Goal: Task Accomplishment & Management: Use online tool/utility

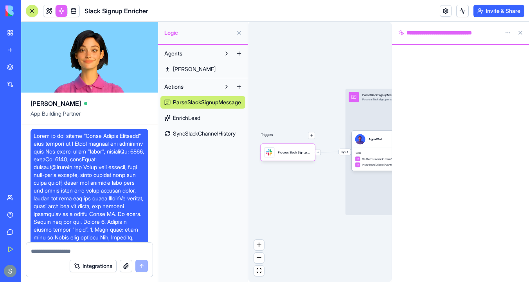
scroll to position [2171, 0]
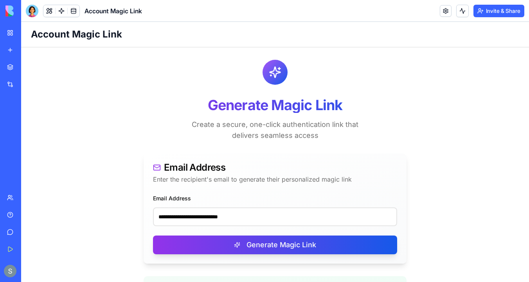
scroll to position [139, 0]
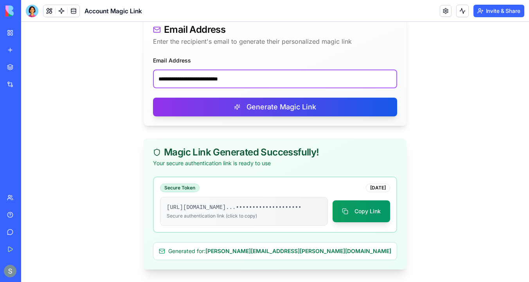
click at [207, 82] on input "**********" at bounding box center [275, 79] width 244 height 19
paste input "*"
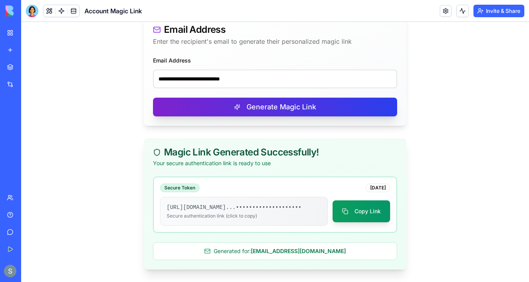
click at [242, 106] on button "Generate Magic Link" at bounding box center [275, 107] width 244 height 19
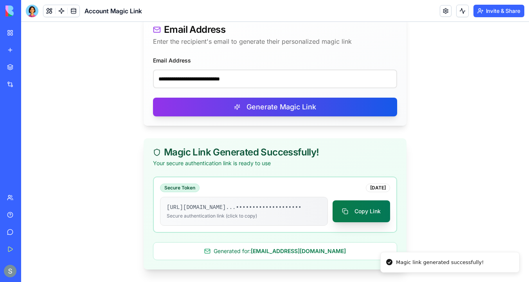
click at [367, 218] on button "Copy Link" at bounding box center [360, 212] width 57 height 22
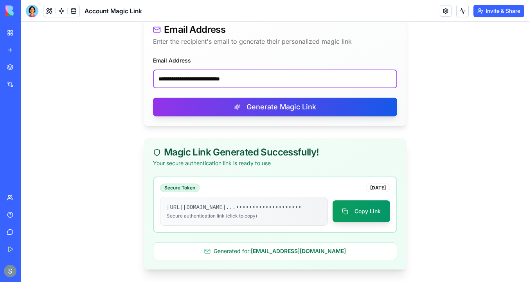
click at [194, 76] on input "**********" at bounding box center [275, 79] width 244 height 19
paste input "email"
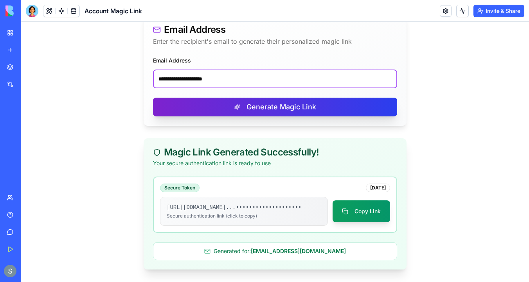
type input "**********"
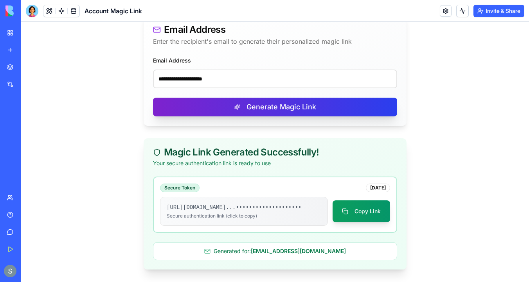
click at [259, 112] on button "Generate Magic Link" at bounding box center [275, 107] width 244 height 19
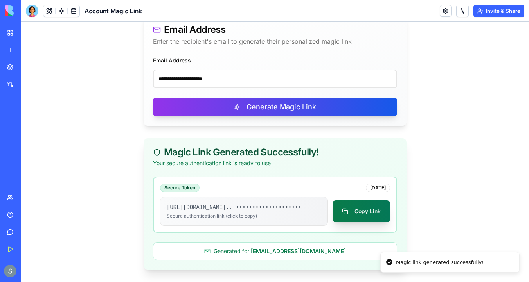
click at [354, 221] on button "Copy Link" at bounding box center [360, 212] width 57 height 22
click at [359, 215] on button "Copy Link" at bounding box center [360, 212] width 57 height 22
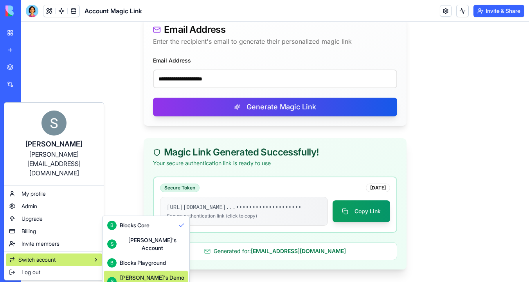
click at [131, 274] on div "Shelly's Demo Account" at bounding box center [152, 282] width 65 height 16
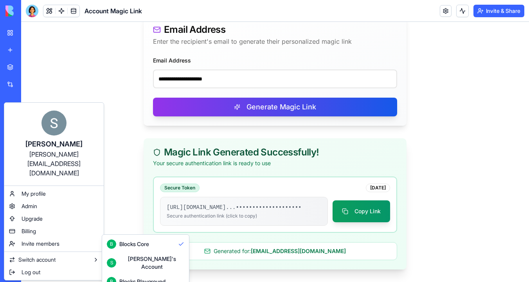
scroll to position [21, 0]
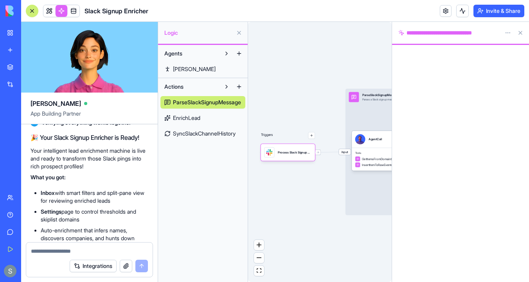
scroll to position [1901, 0]
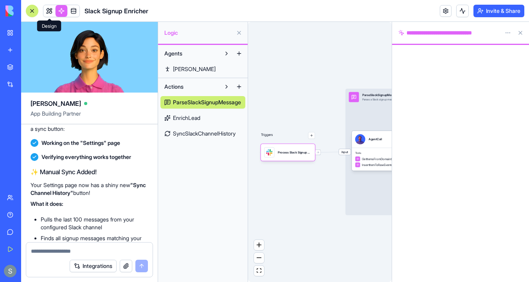
click at [49, 13] on span at bounding box center [49, 11] width 22 height 22
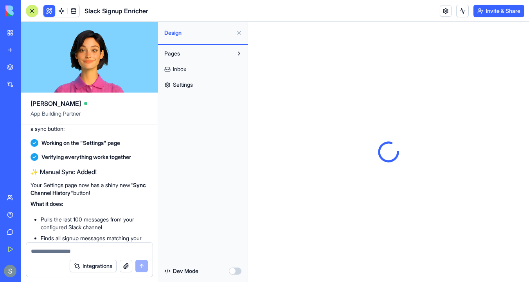
scroll to position [2171, 0]
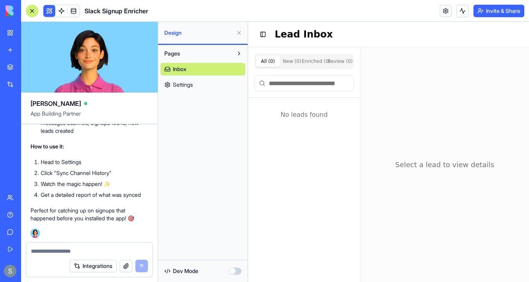
click at [203, 87] on link "Settings" at bounding box center [202, 85] width 85 height 13
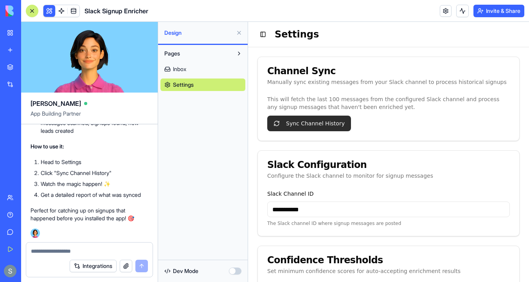
click at [312, 121] on button "Sync Channel History" at bounding box center [309, 124] width 84 height 16
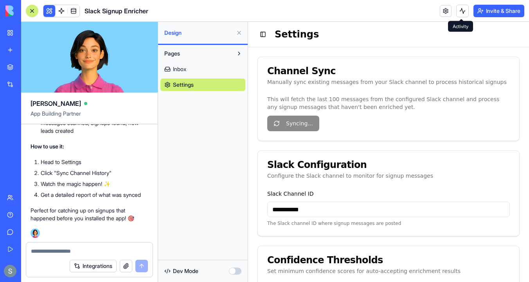
click at [462, 11] on button at bounding box center [462, 11] width 13 height 13
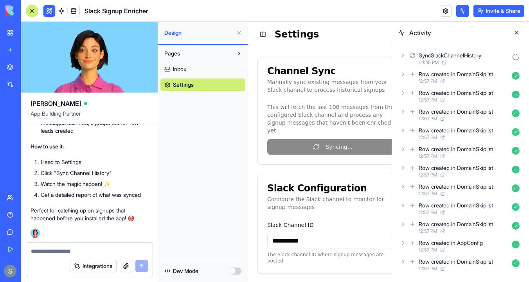
click at [403, 54] on icon at bounding box center [403, 55] width 6 height 6
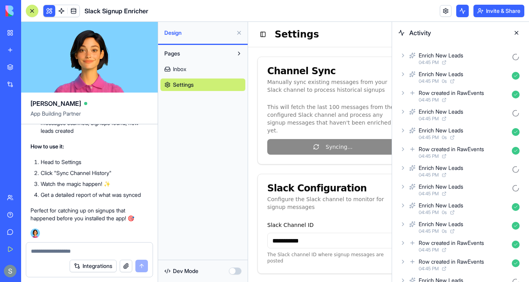
click at [403, 57] on icon at bounding box center [403, 55] width 6 height 6
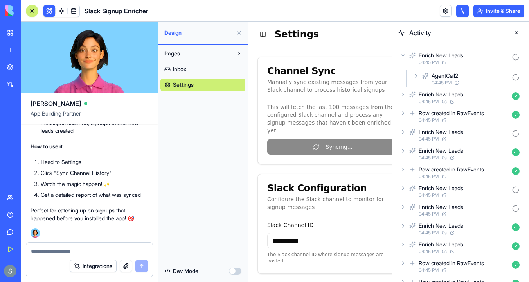
click at [417, 77] on icon at bounding box center [415, 76] width 6 height 6
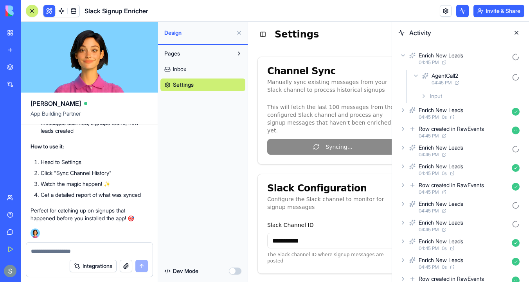
click at [425, 96] on icon at bounding box center [423, 96] width 6 height 6
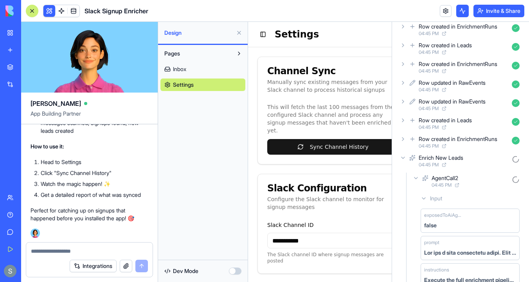
scroll to position [102, 0]
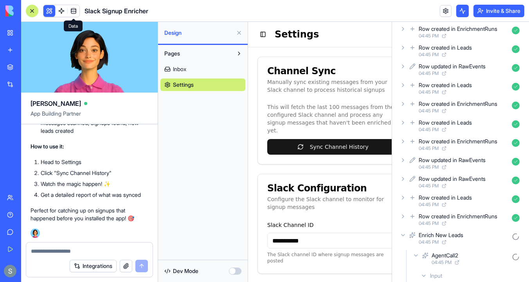
click at [72, 10] on span at bounding box center [74, 11] width 22 height 22
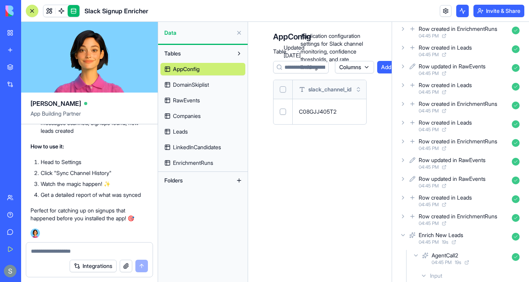
click at [219, 83] on link "DomainSkiplist" at bounding box center [202, 85] width 85 height 13
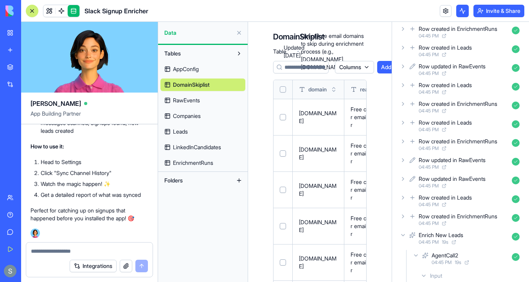
click at [208, 121] on link "Companies" at bounding box center [202, 116] width 85 height 13
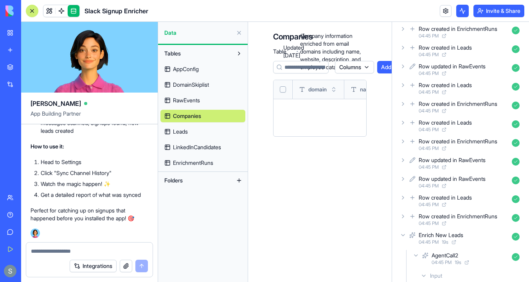
click at [207, 131] on link "Leads" at bounding box center [202, 131] width 85 height 13
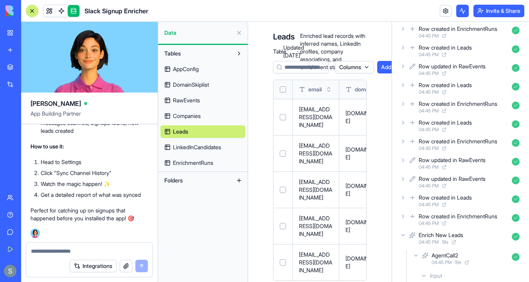
click at [209, 103] on link "RawEvents" at bounding box center [202, 100] width 85 height 13
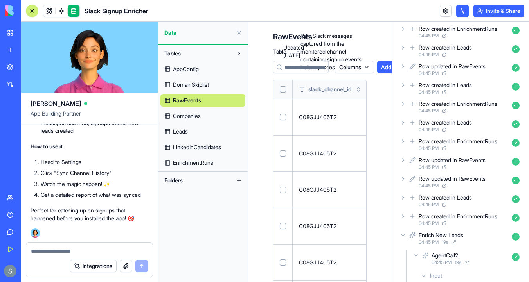
click at [212, 115] on link "Companies" at bounding box center [202, 116] width 85 height 13
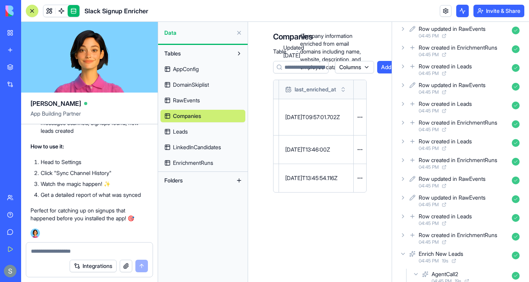
scroll to position [233, 0]
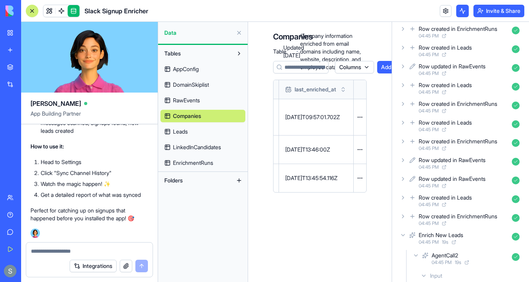
click at [215, 134] on link "Leads" at bounding box center [202, 131] width 85 height 13
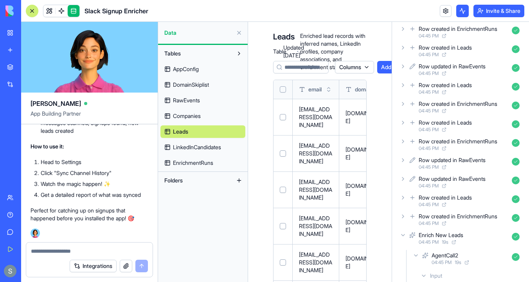
scroll to position [289, 0]
click at [463, 9] on button at bounding box center [462, 11] width 13 height 13
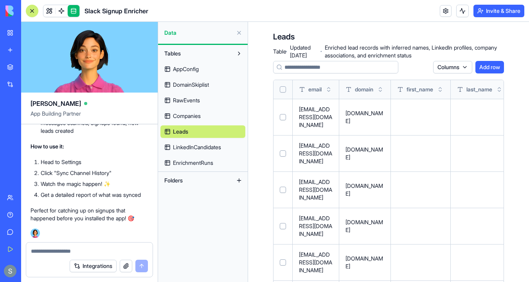
scroll to position [63, 0]
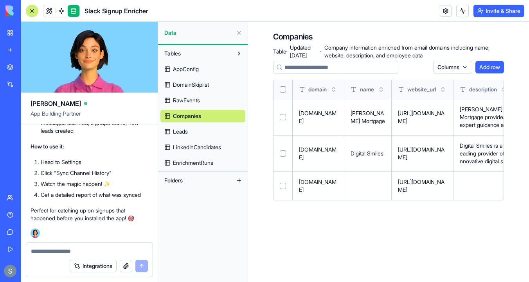
click at [219, 143] on link "LinkedInCandidates" at bounding box center [202, 147] width 85 height 13
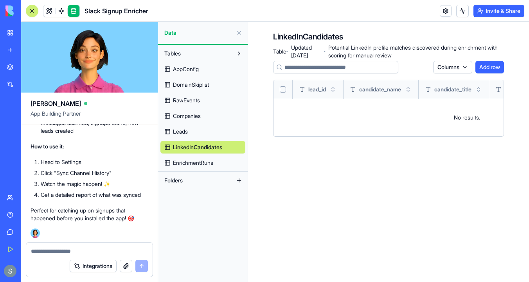
click at [206, 165] on span "EnrichmentRuns" at bounding box center [193, 163] width 40 height 8
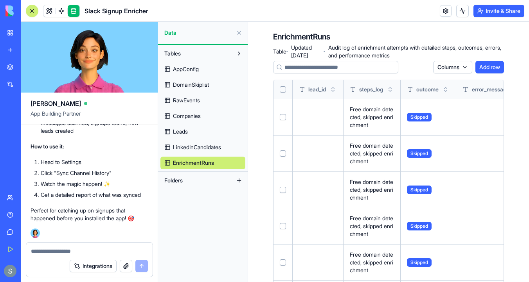
click at [199, 68] on span "AppConfig" at bounding box center [186, 69] width 26 height 8
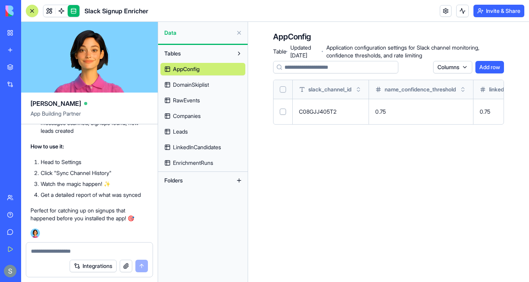
click at [203, 84] on span "DomainSkiplist" at bounding box center [191, 85] width 36 height 8
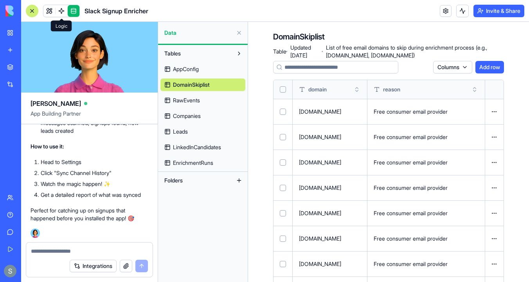
click at [61, 13] on link at bounding box center [62, 11] width 12 height 12
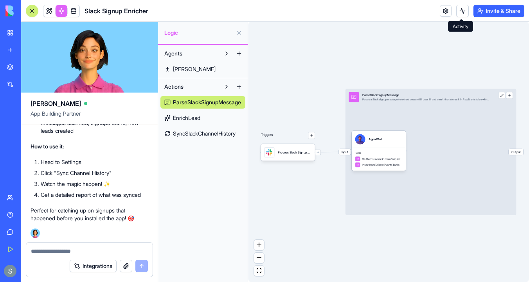
click at [461, 12] on button at bounding box center [462, 11] width 13 height 13
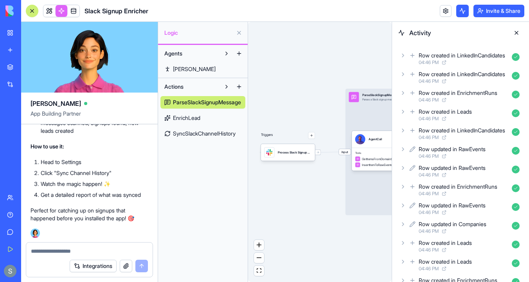
click at [403, 57] on icon at bounding box center [403, 55] width 6 height 6
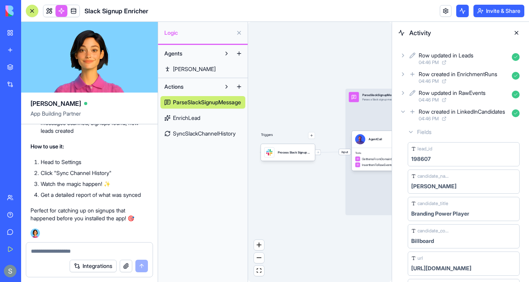
click at [405, 113] on icon at bounding box center [403, 112] width 6 height 6
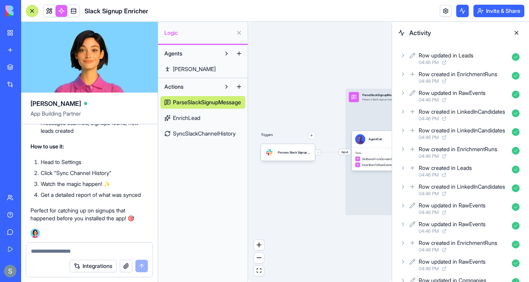
click at [403, 54] on icon at bounding box center [403, 55] width 6 height 6
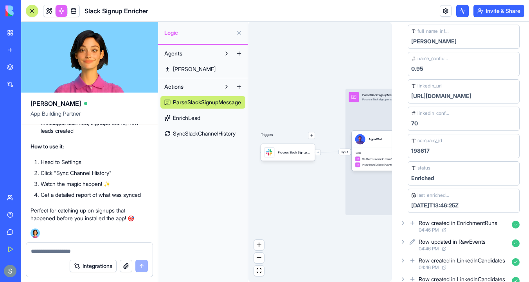
scroll to position [178, 0]
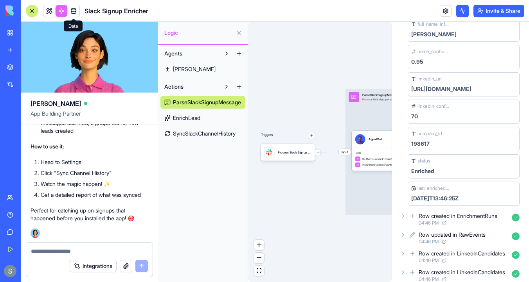
click at [72, 9] on link at bounding box center [74, 11] width 12 height 12
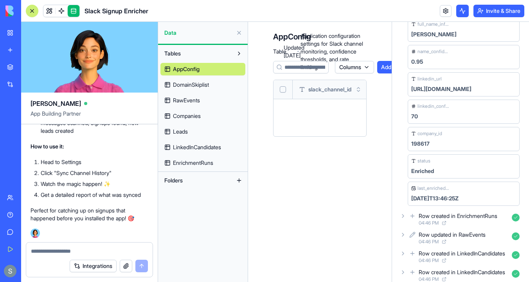
scroll to position [234, 0]
click at [199, 86] on span "DomainSkiplist" at bounding box center [191, 85] width 36 height 8
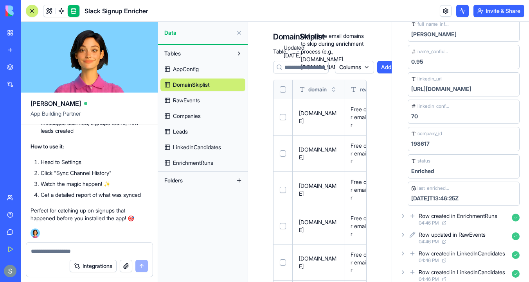
click at [200, 100] on span "RawEvents" at bounding box center [186, 101] width 27 height 8
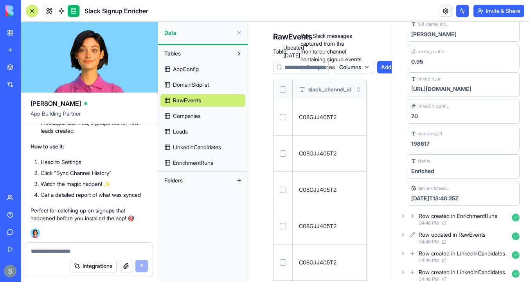
click at [200, 85] on span "DomainSkiplist" at bounding box center [191, 85] width 36 height 8
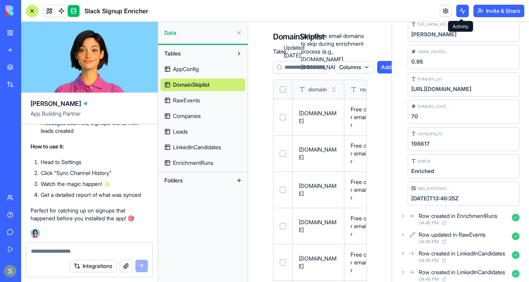
click at [461, 14] on button at bounding box center [462, 11] width 13 height 13
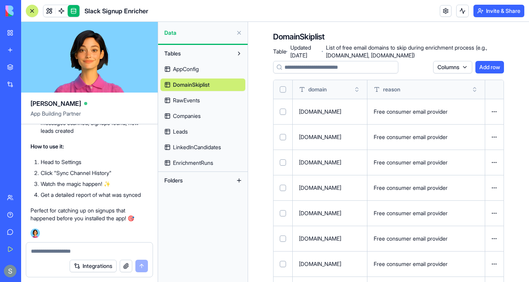
click at [278, 68] on icon at bounding box center [279, 67] width 6 height 6
click at [448, 66] on html "My Workspace New app Marketplace Integrations Recent Slack Signup Enricher Lead…" at bounding box center [264, 141] width 529 height 282
click at [455, 66] on html "My Workspace New app Marketplace Integrations Recent Slack Signup Enricher Lead…" at bounding box center [264, 141] width 529 height 282
click at [210, 101] on link "RawEvents" at bounding box center [202, 100] width 85 height 13
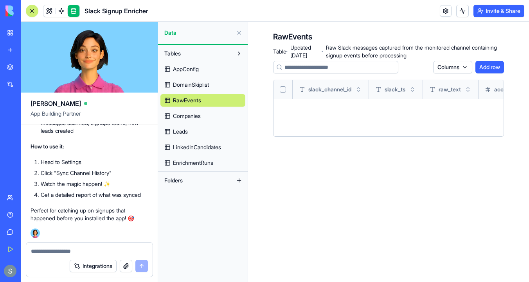
click at [209, 113] on link "Companies" at bounding box center [202, 116] width 85 height 13
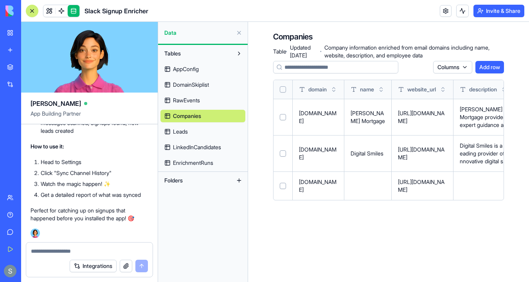
click at [207, 131] on link "Leads" at bounding box center [202, 131] width 85 height 13
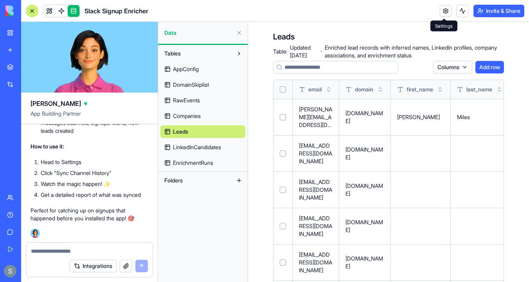
click at [445, 12] on link at bounding box center [445, 11] width 12 height 12
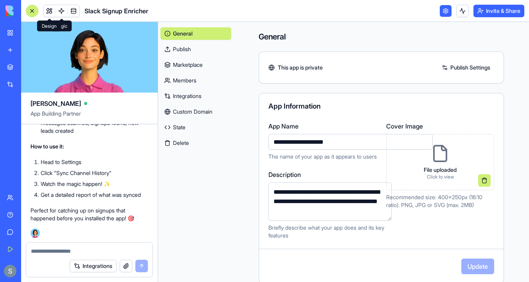
click at [48, 11] on link at bounding box center [49, 11] width 12 height 12
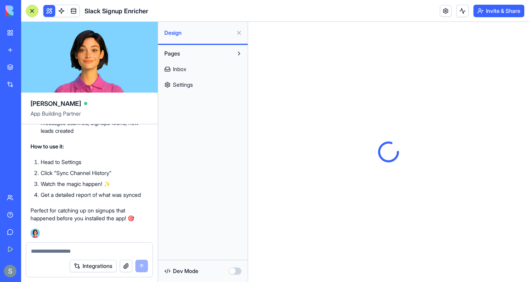
click at [201, 82] on link "Settings" at bounding box center [202, 85] width 85 height 13
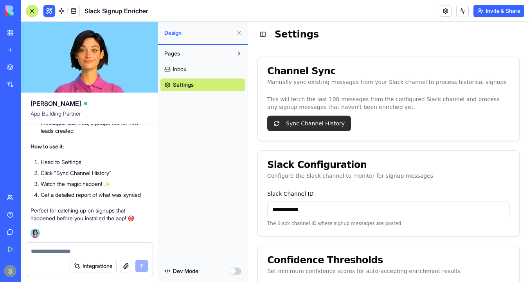
click at [328, 123] on button "Sync Channel History" at bounding box center [309, 124] width 84 height 16
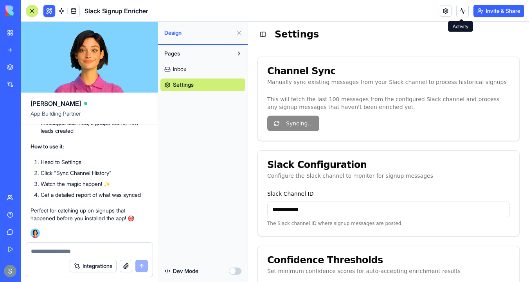
click at [459, 12] on button at bounding box center [462, 11] width 13 height 13
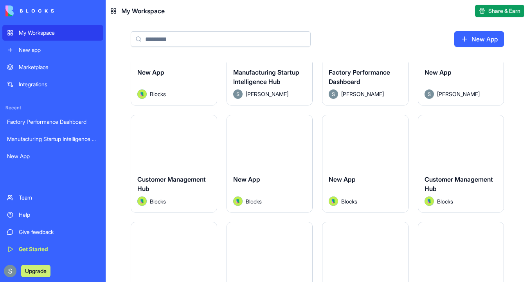
scroll to position [101, 0]
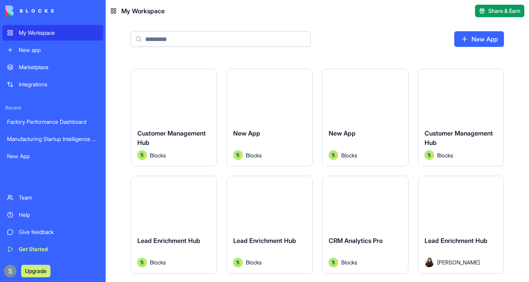
click at [231, 39] on input at bounding box center [221, 39] width 180 height 16
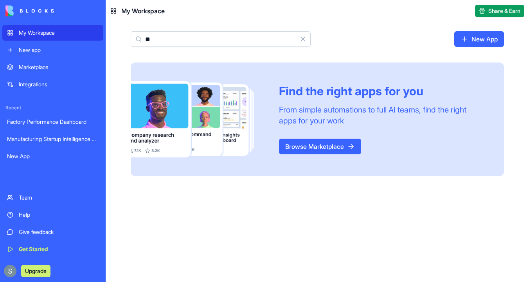
type input "*"
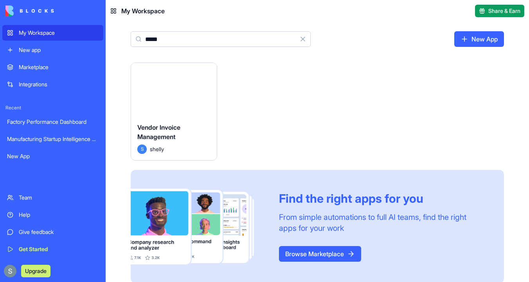
type input "*****"
click at [178, 89] on button "Launch" at bounding box center [173, 90] width 59 height 16
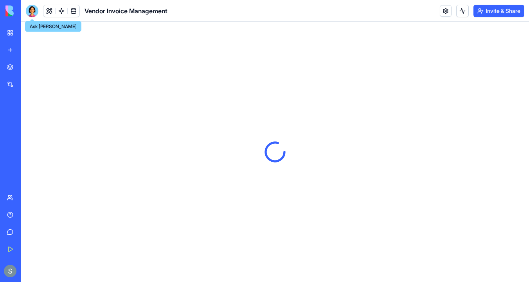
click at [13, 10] on img at bounding box center [29, 10] width 48 height 11
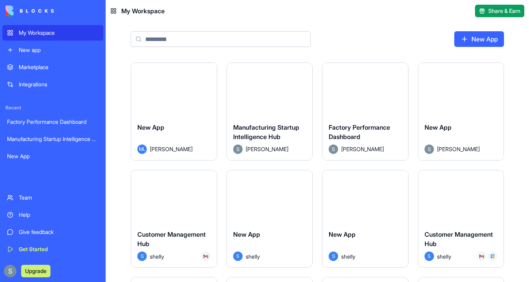
click at [56, 34] on div "My Workspace" at bounding box center [59, 33] width 80 height 8
click at [193, 39] on input at bounding box center [221, 39] width 180 height 16
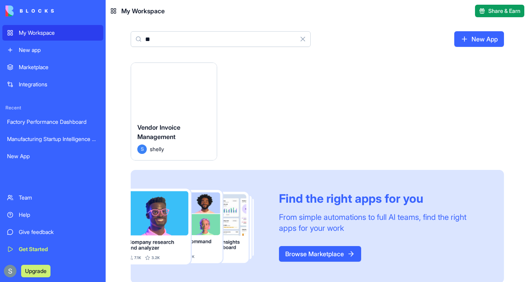
type input "*"
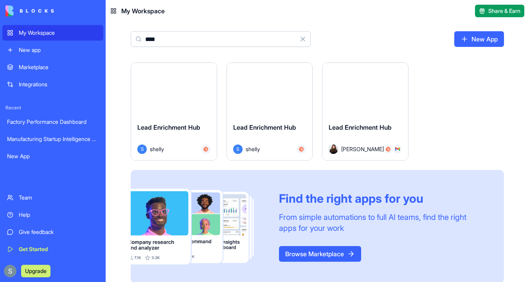
type input "****"
click at [371, 87] on button "Launch" at bounding box center [364, 90] width 59 height 16
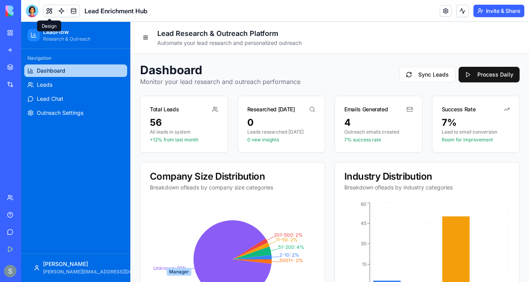
click at [48, 9] on button at bounding box center [49, 11] width 12 height 12
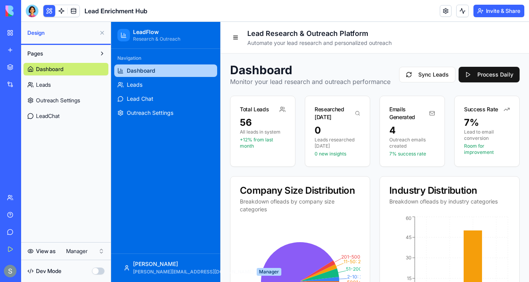
click at [72, 84] on link "Leads" at bounding box center [65, 85] width 85 height 13
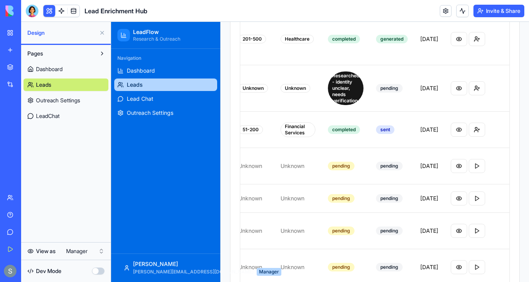
scroll to position [291, 0]
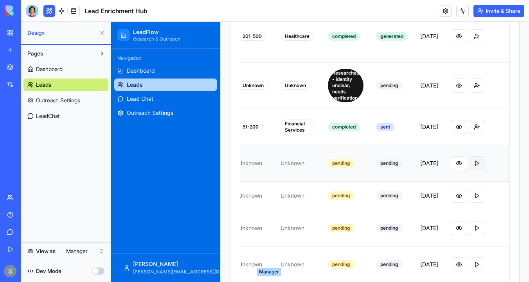
click at [479, 156] on button at bounding box center [476, 163] width 16 height 14
click at [458, 14] on button at bounding box center [462, 11] width 13 height 13
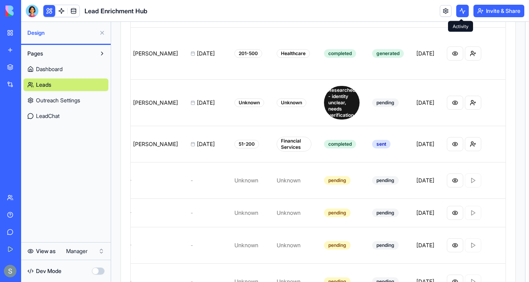
scroll to position [281, 0]
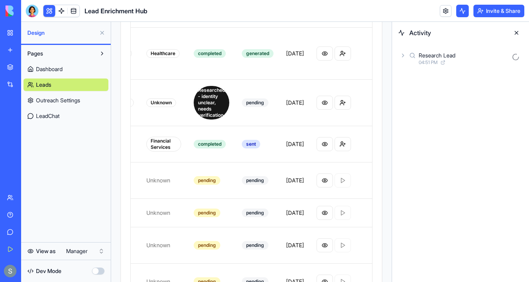
click at [402, 56] on icon at bounding box center [403, 55] width 6 height 6
click at [414, 93] on icon at bounding box center [415, 90] width 6 height 6
click at [429, 125] on icon at bounding box center [428, 124] width 6 height 6
click at [439, 145] on icon at bounding box center [436, 145] width 6 height 6
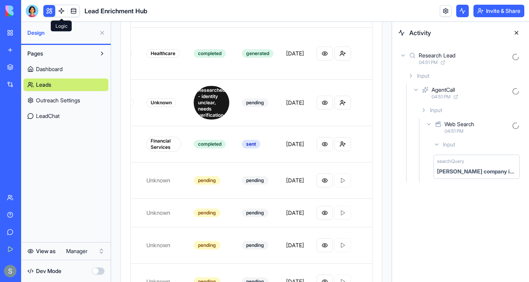
click at [63, 12] on link at bounding box center [62, 11] width 12 height 12
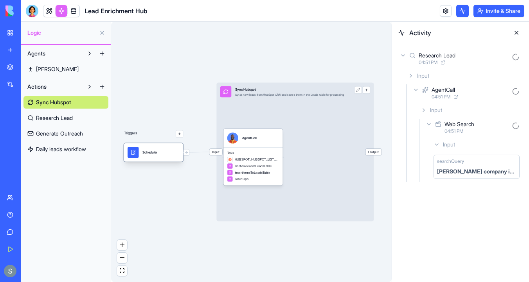
click at [145, 157] on div "Scheduler" at bounding box center [149, 152] width 15 height 11
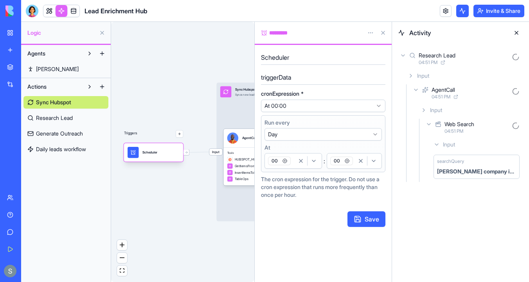
click at [163, 155] on div "Scheduler" at bounding box center [153, 152] width 52 height 11
click at [384, 32] on button at bounding box center [382, 33] width 13 height 13
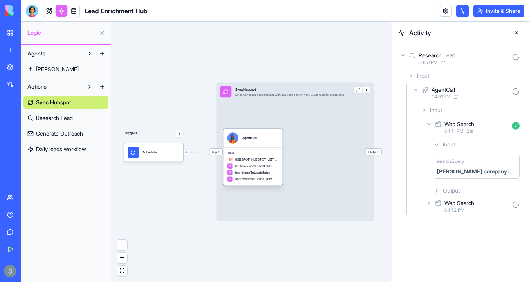
click at [278, 137] on div "AgentCall" at bounding box center [253, 138] width 52 height 11
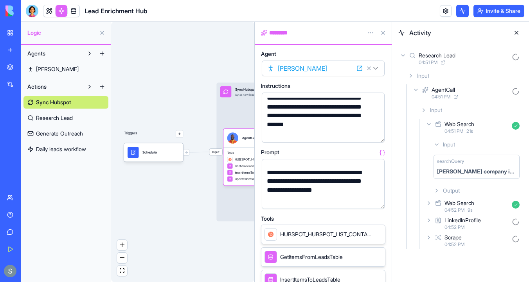
scroll to position [96, 0]
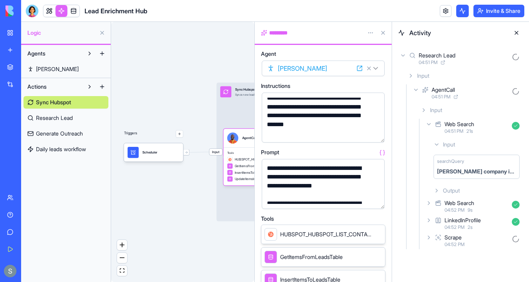
click at [383, 32] on button at bounding box center [382, 33] width 13 height 13
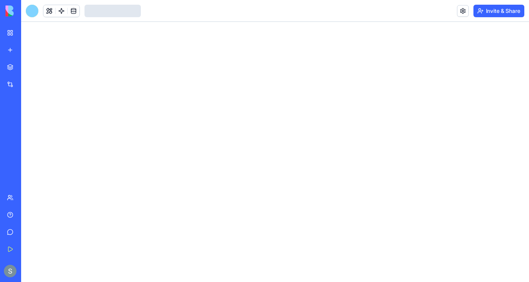
click at [11, 10] on img at bounding box center [29, 10] width 48 height 11
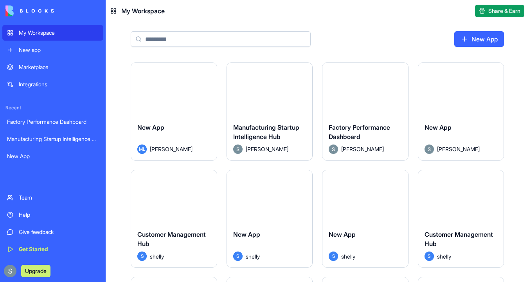
click at [45, 32] on div "My Workspace" at bounding box center [59, 33] width 80 height 8
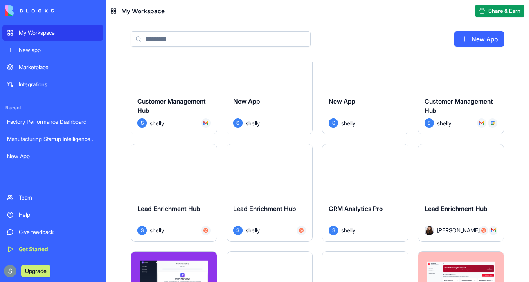
scroll to position [136, 0]
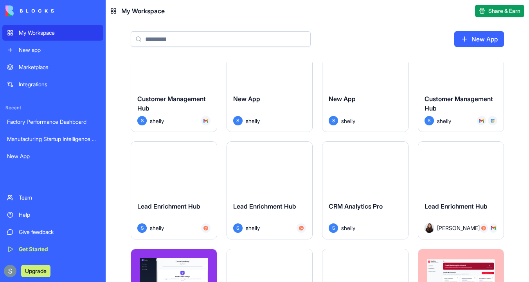
click at [465, 66] on button "Launch" at bounding box center [460, 62] width 59 height 16
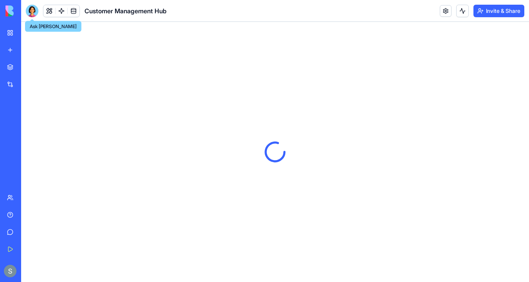
click at [31, 7] on div at bounding box center [32, 11] width 13 height 13
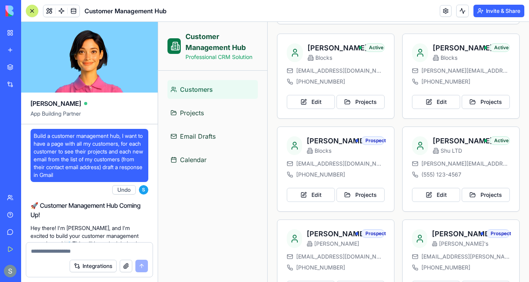
scroll to position [134, 0]
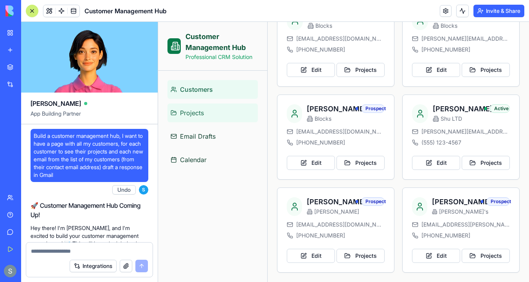
click at [178, 115] on link "Projects" at bounding box center [212, 113] width 90 height 19
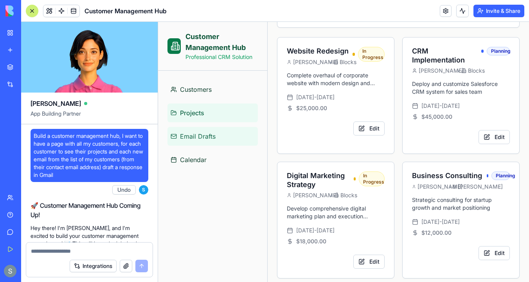
click at [200, 137] on span "Email Drafts" at bounding box center [198, 136] width 36 height 9
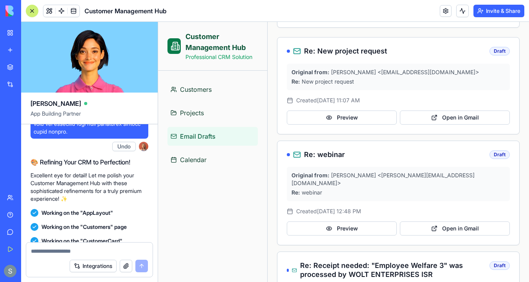
scroll to position [3433, 0]
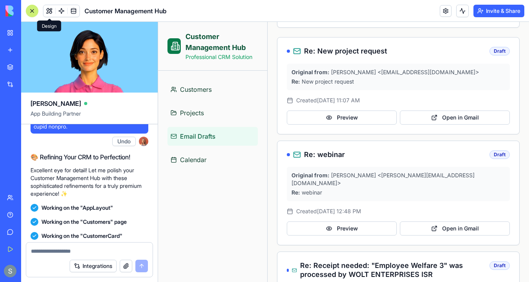
click at [50, 8] on button at bounding box center [49, 11] width 12 height 12
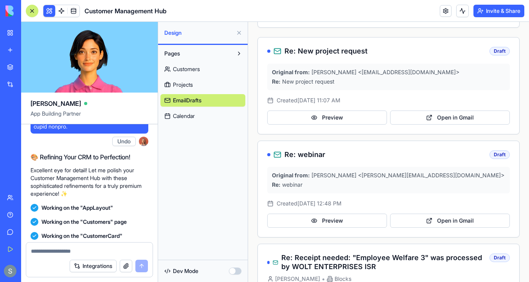
click at [34, 12] on div at bounding box center [32, 11] width 6 height 6
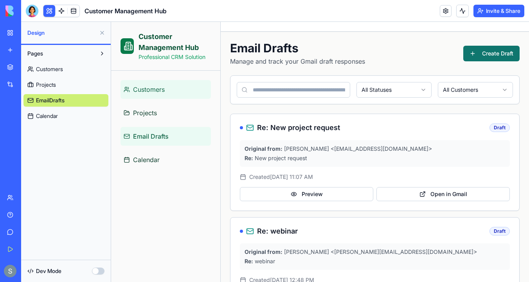
scroll to position [0, 0]
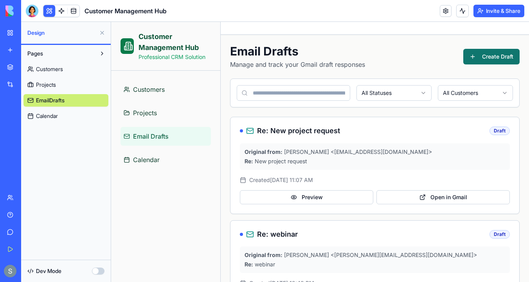
click at [57, 67] on span "Customers" at bounding box center [49, 69] width 27 height 8
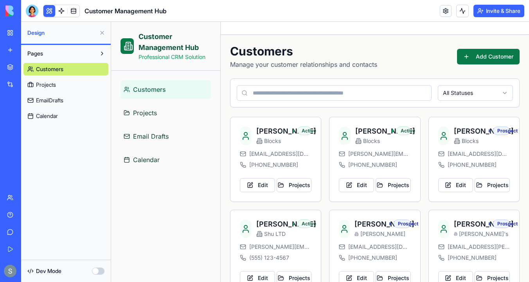
click at [280, 94] on input at bounding box center [334, 93] width 195 height 16
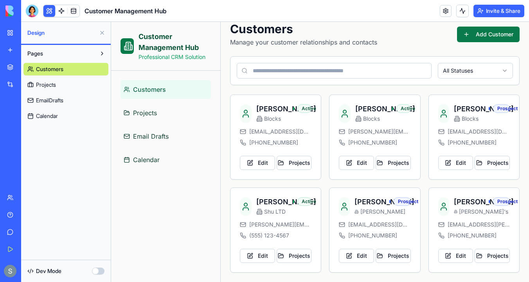
click at [51, 113] on span "Calendar" at bounding box center [47, 116] width 22 height 8
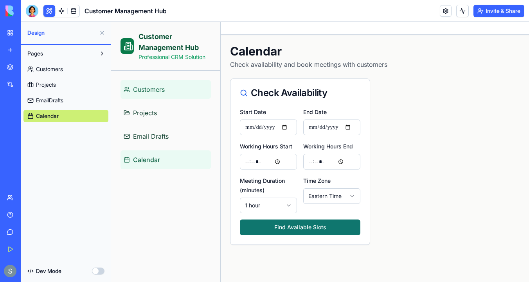
click at [170, 89] on link "Customers" at bounding box center [165, 89] width 90 height 19
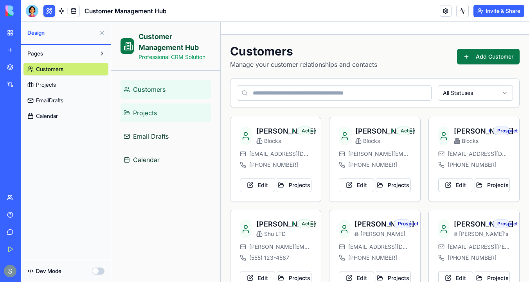
click at [176, 114] on link "Projects" at bounding box center [165, 113] width 90 height 19
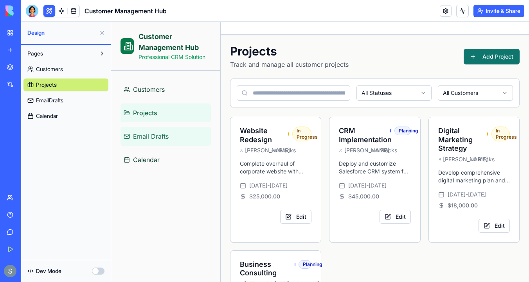
click at [173, 127] on link "Email Drafts" at bounding box center [165, 136] width 90 height 19
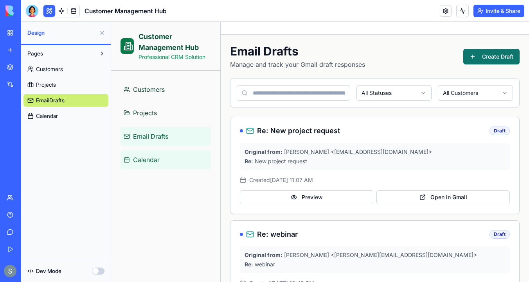
click at [168, 158] on link "Calendar" at bounding box center [165, 160] width 90 height 19
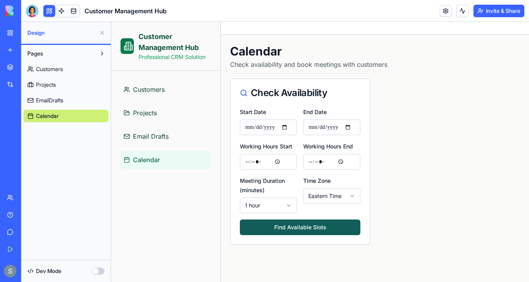
click at [283, 230] on button "Find Available Slots" at bounding box center [300, 228] width 120 height 16
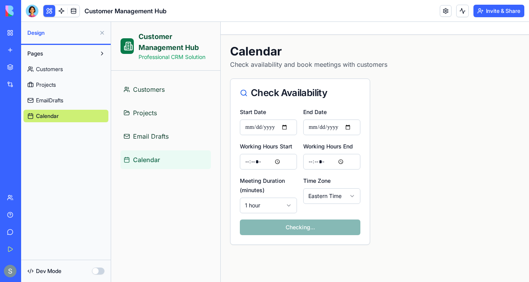
click at [9, 10] on img at bounding box center [29, 10] width 48 height 11
click at [27, 36] on div "My Workspace" at bounding box center [24, 33] width 10 height 8
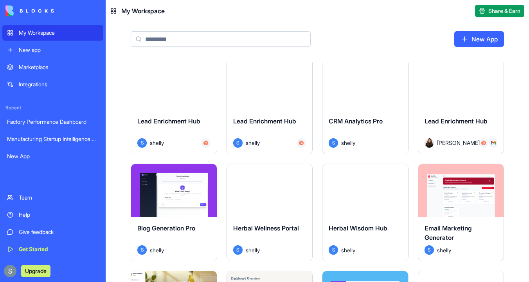
scroll to position [220, 0]
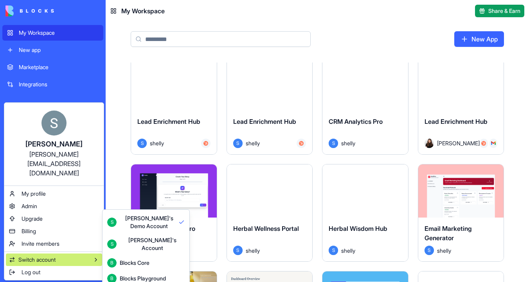
click at [134, 259] on div "Blocks Core" at bounding box center [135, 263] width 30 height 8
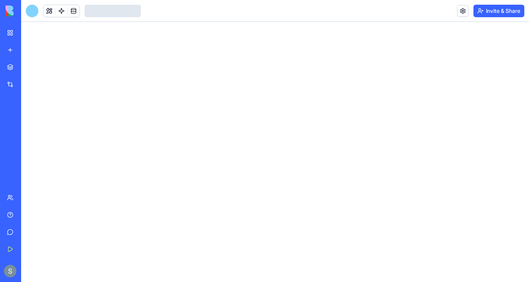
click at [9, 7] on img at bounding box center [29, 10] width 48 height 11
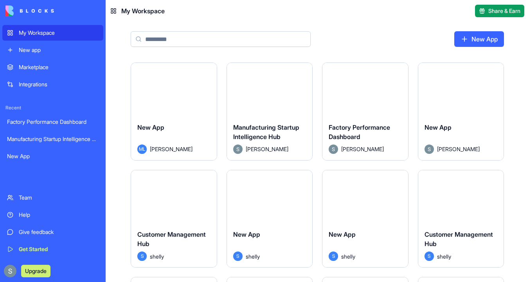
click at [38, 34] on div "My Workspace" at bounding box center [59, 33] width 80 height 8
click at [480, 34] on link "New App" at bounding box center [479, 39] width 50 height 16
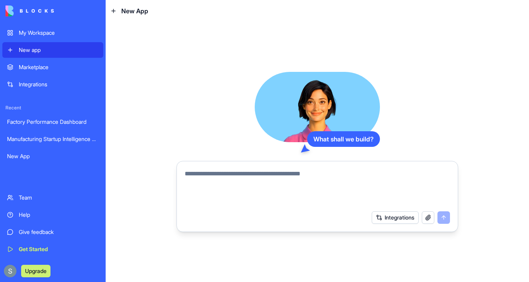
paste textarea "**********"
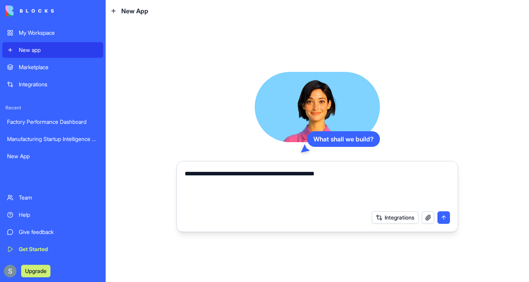
paste textarea "**********"
click at [323, 183] on textarea "**********" at bounding box center [317, 188] width 265 height 38
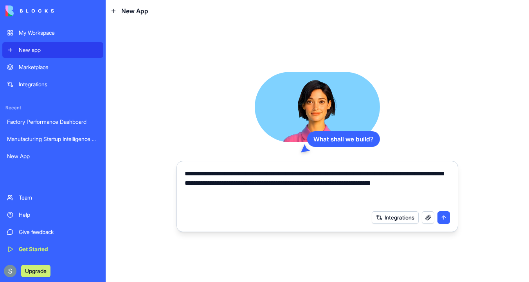
type textarea "**********"
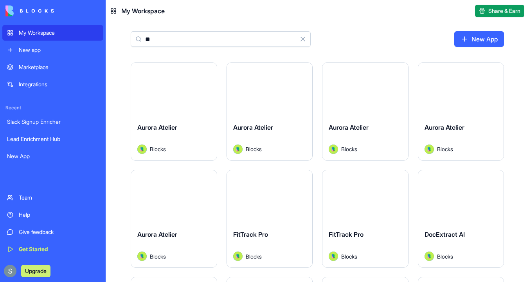
type input "*"
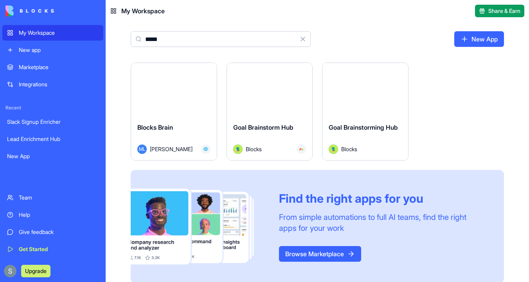
type input "*****"
click at [180, 92] on button "Launch" at bounding box center [173, 90] width 59 height 16
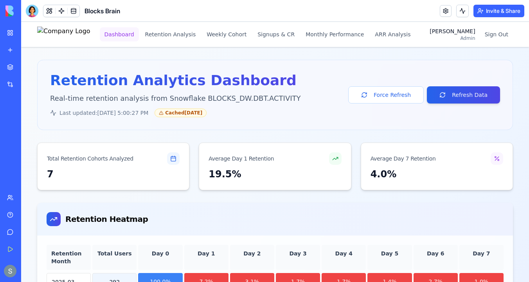
click at [134, 35] on button "Dashboard" at bounding box center [119, 34] width 39 height 14
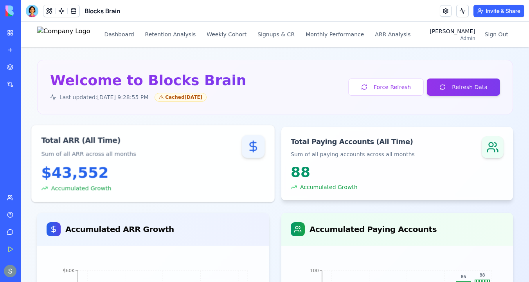
click at [87, 160] on div "Total ARR (All Time) Sum of all ARR across all months" at bounding box center [152, 144] width 243 height 39
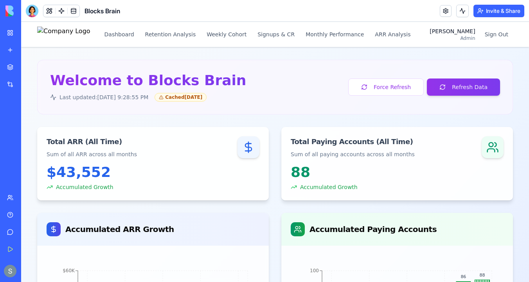
click at [196, 42] on div "Dashboard Retention Analysis Weekly Cohort Signups & CR Monthly Performance ARR…" at bounding box center [226, 35] width 378 height 16
click at [191, 34] on button "Retention Analysis" at bounding box center [170, 34] width 60 height 14
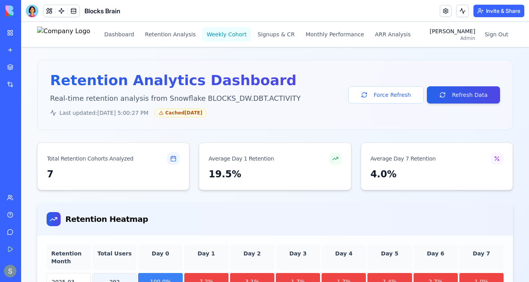
click at [247, 34] on button "Weekly Cohort" at bounding box center [226, 34] width 49 height 14
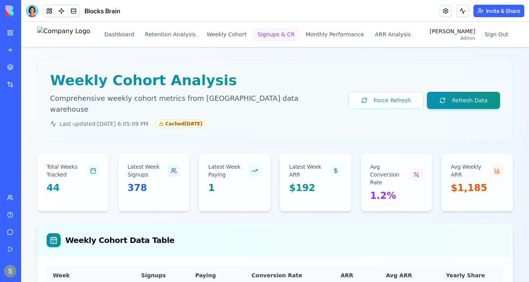
click at [288, 38] on button "Signups & CR" at bounding box center [276, 34] width 47 height 14
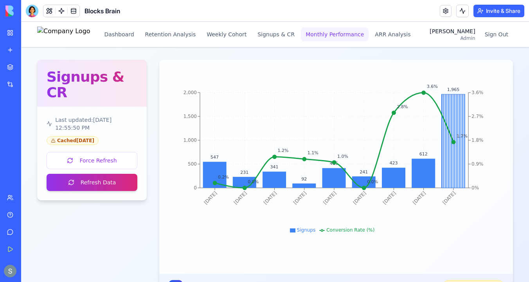
click at [339, 33] on button "Monthly Performance" at bounding box center [335, 34] width 68 height 14
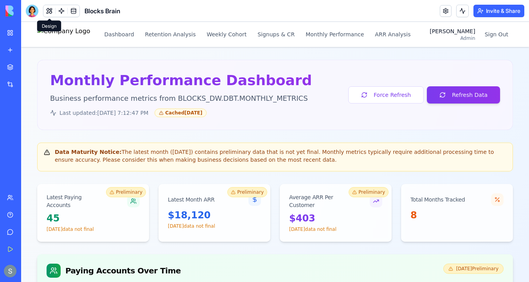
click at [49, 14] on button at bounding box center [49, 11] width 12 height 12
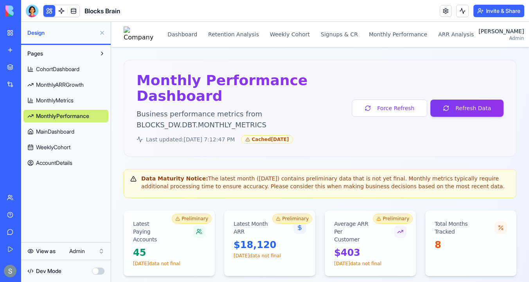
click at [79, 70] on span "CohortDashboard" at bounding box center [57, 69] width 43 height 8
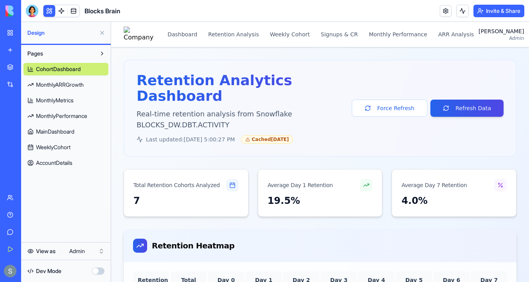
click at [62, 166] on span "AccountDetails" at bounding box center [54, 163] width 36 height 8
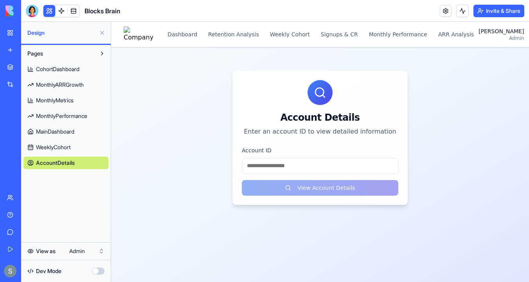
click at [66, 153] on link "WeeklyCohort" at bounding box center [65, 147] width 85 height 13
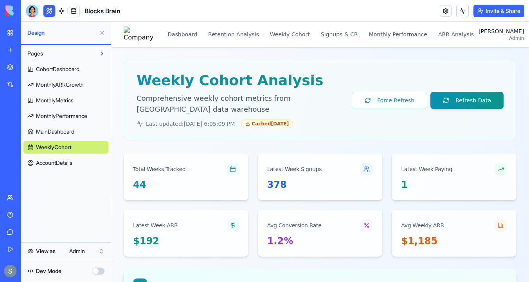
click at [70, 133] on span "MainDashboard" at bounding box center [55, 132] width 38 height 8
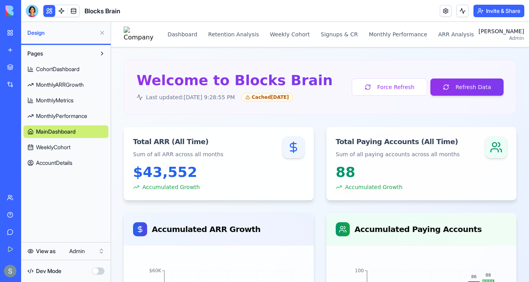
click at [70, 118] on span "MonthlyPerformance" at bounding box center [61, 116] width 51 height 8
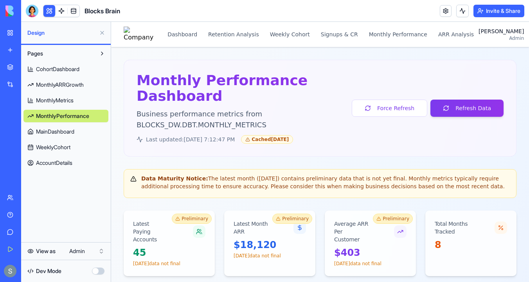
click at [71, 101] on span "MonthlyMetrics" at bounding box center [55, 101] width 38 height 8
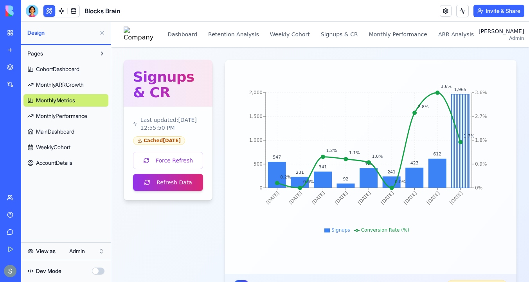
click at [68, 118] on span "MonthlyPerformance" at bounding box center [61, 116] width 51 height 8
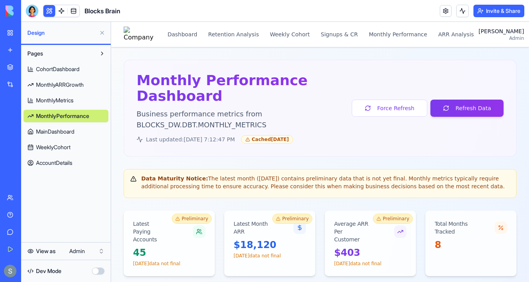
click at [73, 101] on span "MonthlyMetrics" at bounding box center [55, 101] width 38 height 8
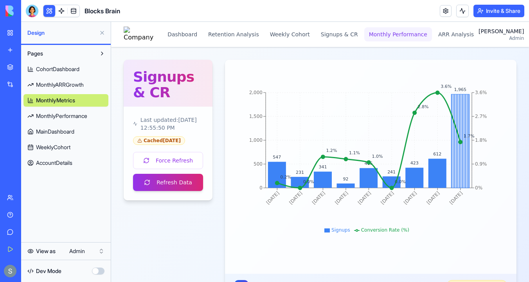
click at [376, 37] on button "Monthly Performance" at bounding box center [398, 34] width 68 height 14
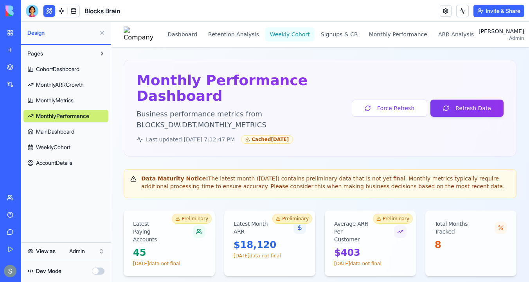
click at [282, 34] on button "Weekly Cohort" at bounding box center [289, 34] width 49 height 14
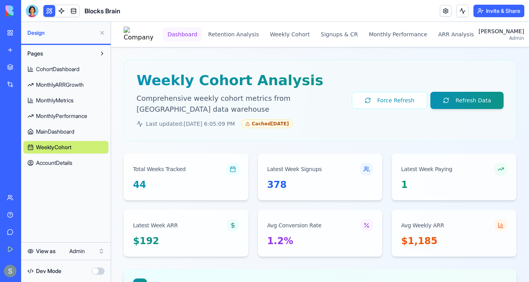
click at [179, 36] on button "Dashboard" at bounding box center [182, 34] width 39 height 14
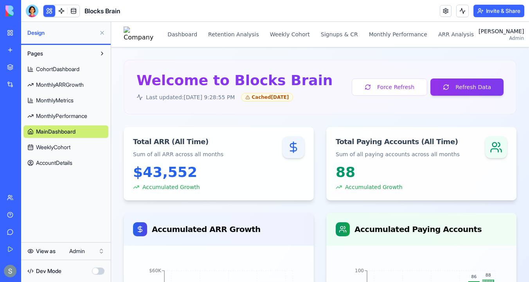
click at [103, 32] on button at bounding box center [102, 33] width 13 height 13
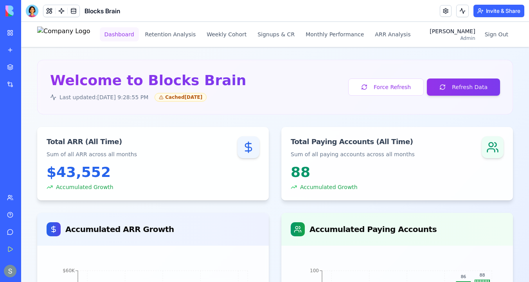
click at [135, 39] on button "Dashboard" at bounding box center [119, 34] width 39 height 14
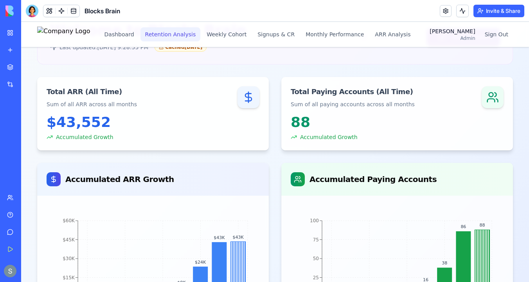
click at [181, 40] on button "Retention Analysis" at bounding box center [170, 34] width 60 height 14
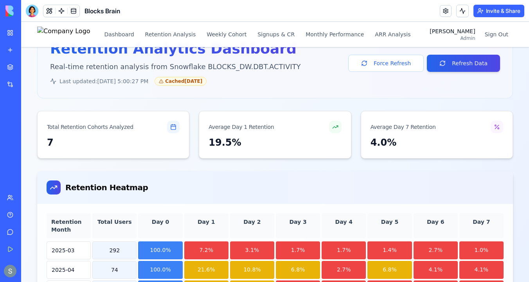
scroll to position [50, 0]
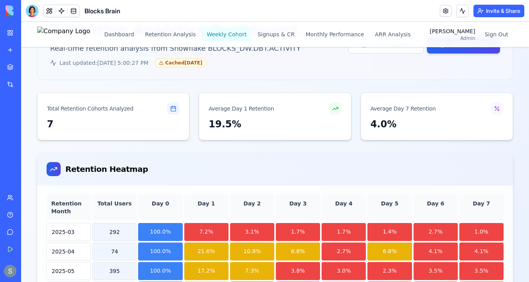
click at [236, 36] on button "Weekly Cohort" at bounding box center [226, 34] width 49 height 14
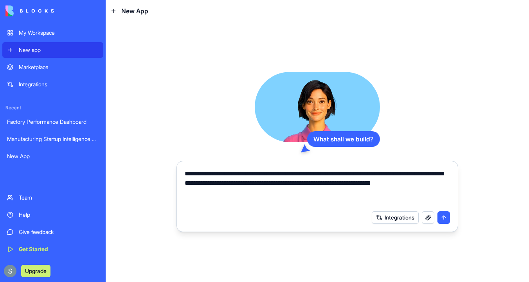
click at [444, 220] on button "submit" at bounding box center [443, 218] width 13 height 13
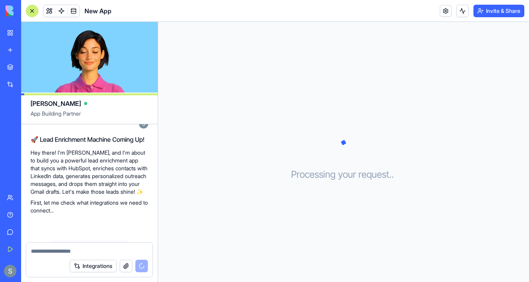
scroll to position [183, 0]
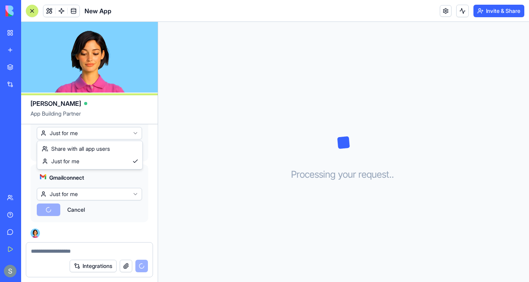
click at [76, 132] on html "My Workspace New app Marketplace Integrations Recent Manufacturing Startup Inte…" at bounding box center [264, 141] width 529 height 282
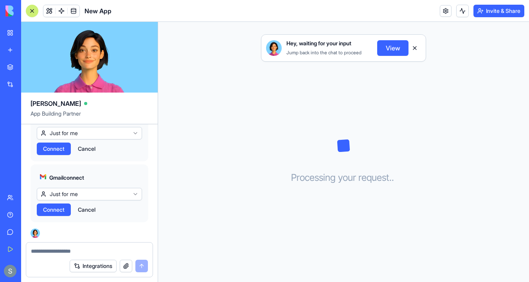
scroll to position [220, 0]
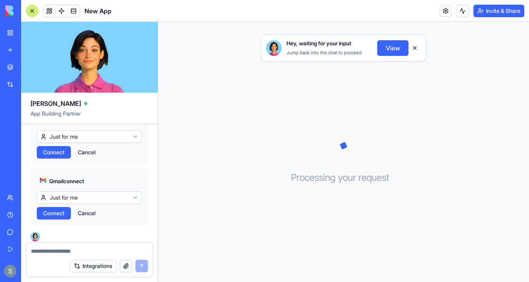
click at [58, 165] on div "Hubspot connect Just for me Connect Cancel" at bounding box center [89, 136] width 118 height 58
click at [57, 153] on div "Hubspot connect Just for me Connect Cancel" at bounding box center [89, 136] width 118 height 58
click at [56, 156] on span "Connect" at bounding box center [54, 153] width 22 height 8
click at [56, 217] on span "Connect" at bounding box center [54, 214] width 22 height 8
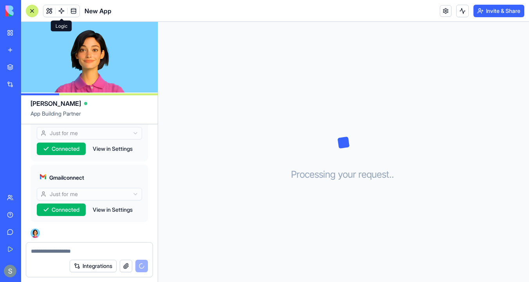
scroll to position [276, 0]
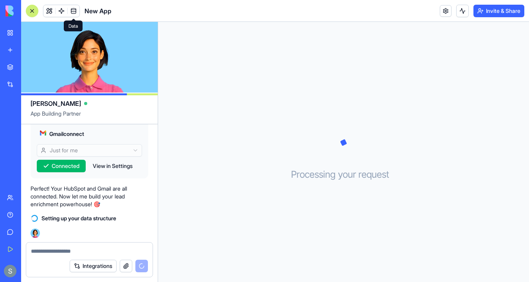
click at [63, 11] on span at bounding box center [74, 11] width 22 height 22
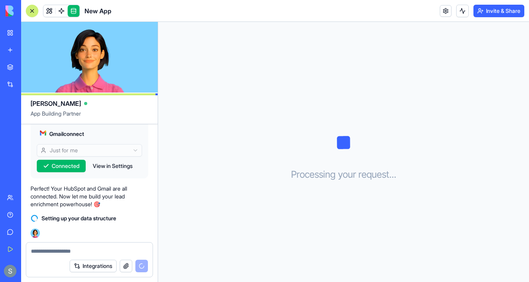
click at [63, 11] on link at bounding box center [62, 11] width 12 height 12
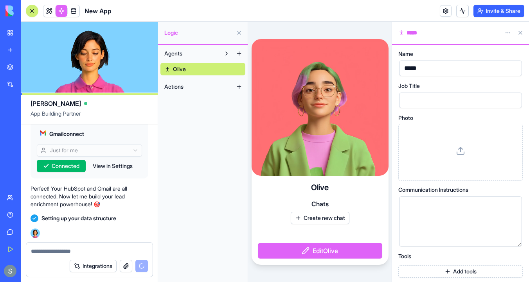
scroll to position [290, 0]
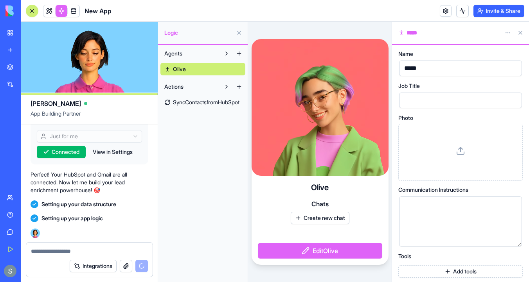
click at [187, 104] on span "SyncContactsfromHubSpot" at bounding box center [206, 103] width 66 height 8
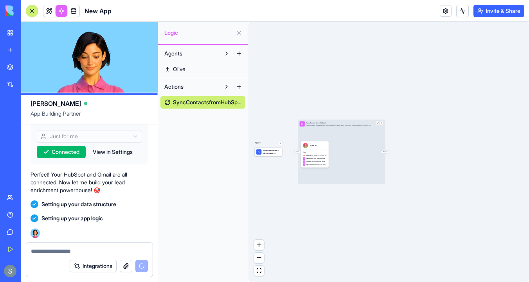
click at [333, 134] on div "Input SyncContactsfromHubSpot Fetches new or updated contacts from HubSpot CRM …" at bounding box center [341, 152] width 87 height 65
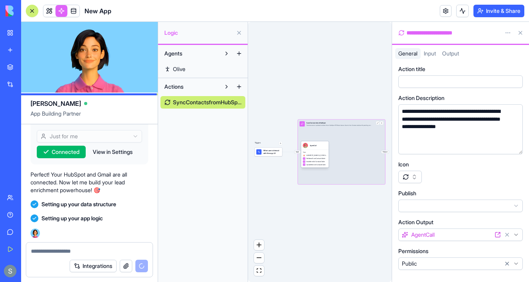
click at [315, 150] on div "Tools HUBSPOT_SEARCH_CONTACTS_BY_CRITERIA GetItemsFromContactsTable InsertItems…" at bounding box center [315, 159] width 28 height 18
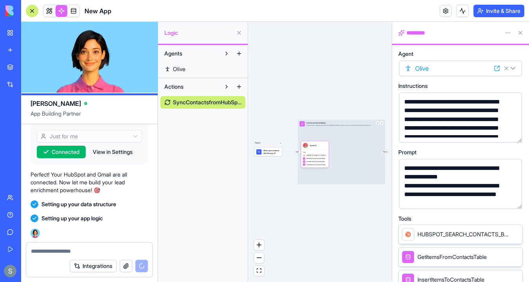
click at [335, 133] on div "Input SyncContactsfromHubSpot Fetches new or updated contacts from HubSpot CRM …" at bounding box center [341, 152] width 87 height 65
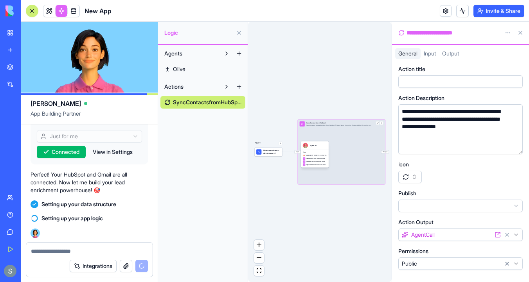
click at [321, 147] on div "AgentCall" at bounding box center [315, 145] width 24 height 5
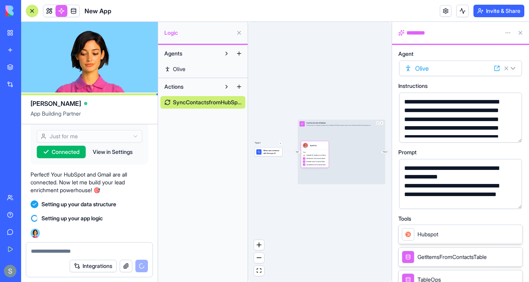
click at [338, 129] on div "Input SyncContactsfromHubSpot Fetches new or updated contacts from HubSpot CRM …" at bounding box center [341, 152] width 87 height 65
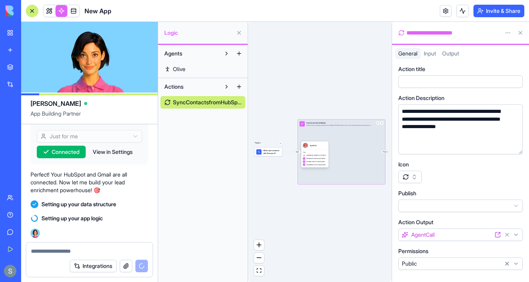
click at [321, 146] on div "AgentCall" at bounding box center [315, 145] width 24 height 5
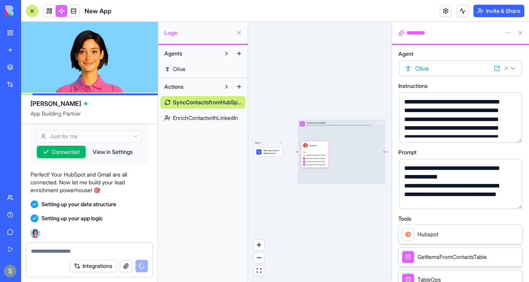
click at [339, 131] on div "Input SyncContactsfromHubSpot Fetches new or updated contacts from HubSpot CRM …" at bounding box center [341, 152] width 87 height 65
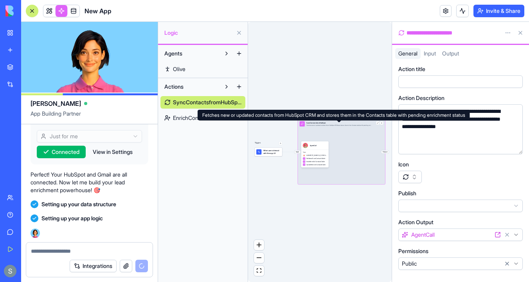
click at [346, 124] on div "SyncContactsfromHubSpot" at bounding box center [338, 123] width 65 height 2
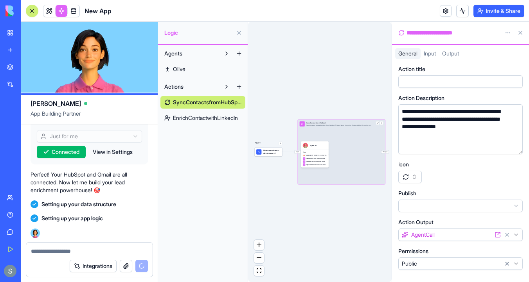
click at [431, 53] on span "Input" at bounding box center [429, 53] width 12 height 7
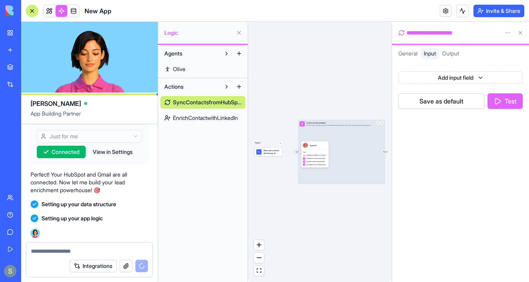
click at [451, 54] on span "Output" at bounding box center [450, 53] width 17 height 7
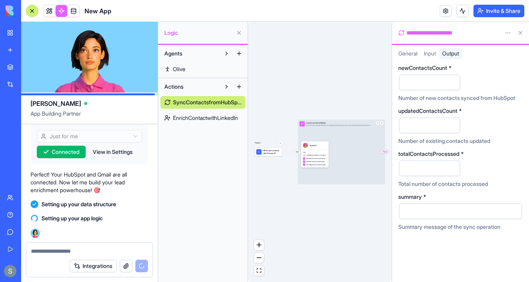
click at [407, 54] on span "General" at bounding box center [407, 53] width 19 height 7
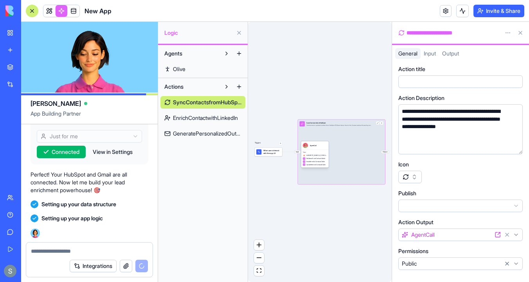
click at [321, 158] on span "GetItemsFromContactsTable" at bounding box center [315, 159] width 19 height 2
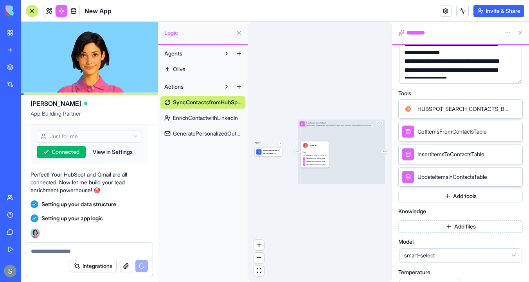
scroll to position [129, 0]
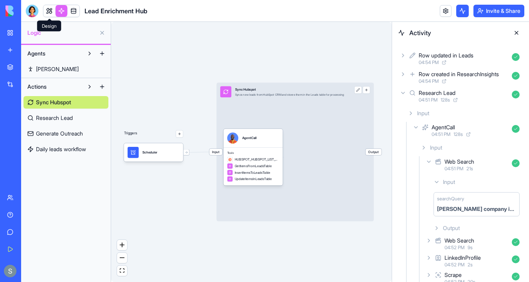
click at [49, 11] on link at bounding box center [49, 11] width 12 height 12
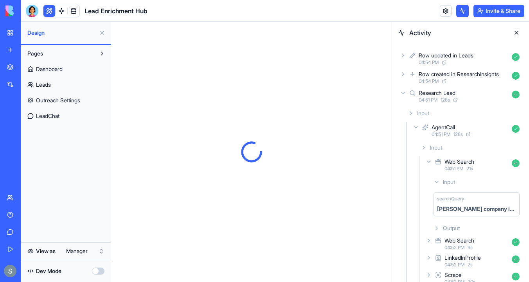
click at [516, 34] on button at bounding box center [516, 33] width 13 height 13
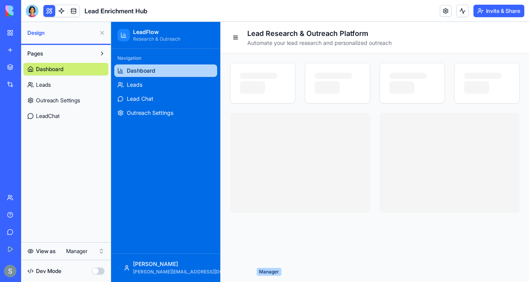
click at [61, 68] on span "Dashboard" at bounding box center [49, 69] width 27 height 8
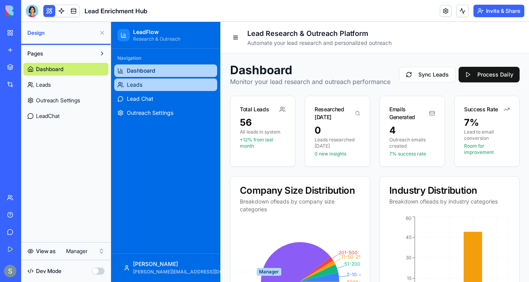
click at [163, 86] on link "Leads" at bounding box center [165, 85] width 103 height 13
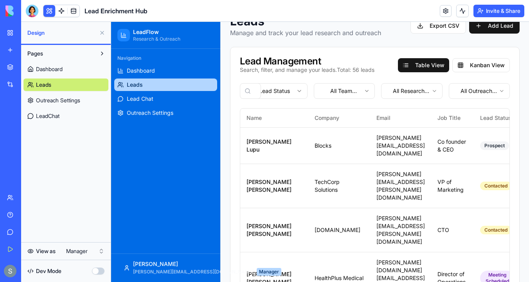
scroll to position [51, 0]
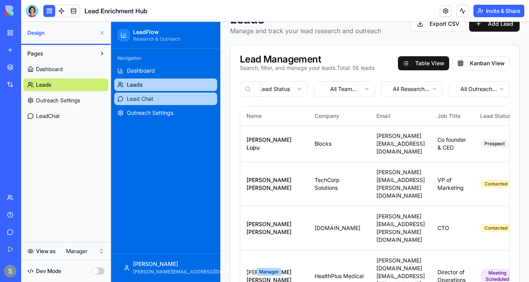
click at [188, 104] on link "Lead Chat" at bounding box center [165, 99] width 103 height 13
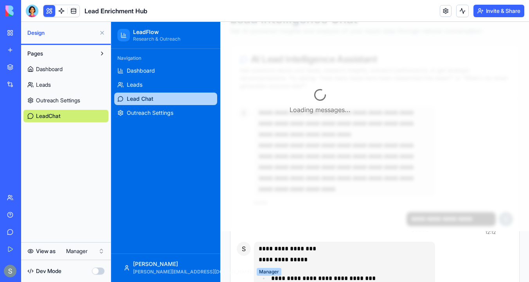
scroll to position [72, 0]
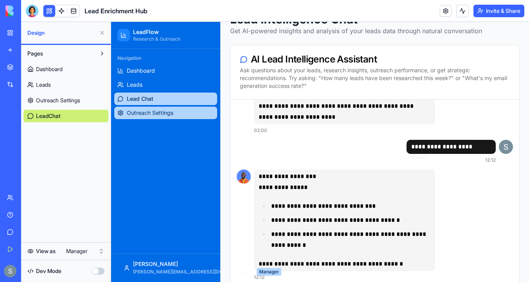
click at [169, 112] on span "Outreach Settings" at bounding box center [150, 113] width 47 height 8
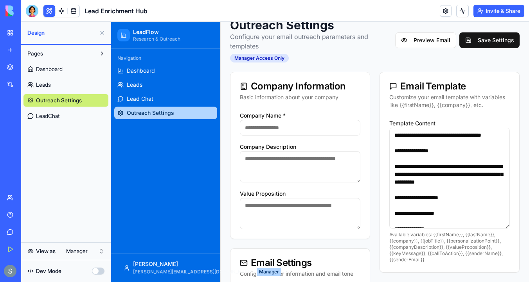
click at [57, 87] on link "Leads" at bounding box center [65, 85] width 85 height 13
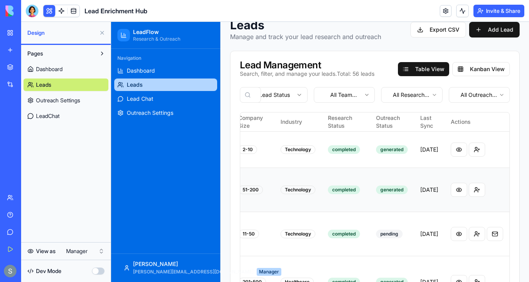
scroll to position [0, 431]
click at [459, 146] on button at bounding box center [458, 150] width 16 height 14
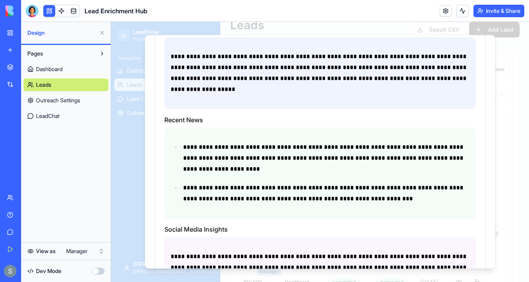
scroll to position [340, 0]
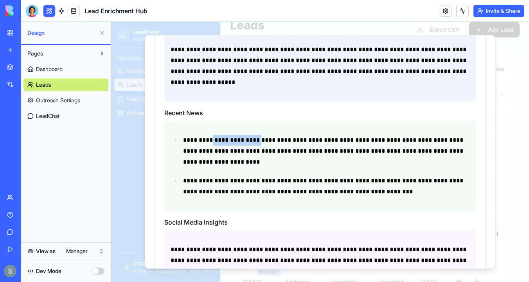
drag, startPoint x: 266, startPoint y: 132, endPoint x: 213, endPoint y: 131, distance: 52.8
click at [213, 135] on p "**********" at bounding box center [326, 151] width 286 height 33
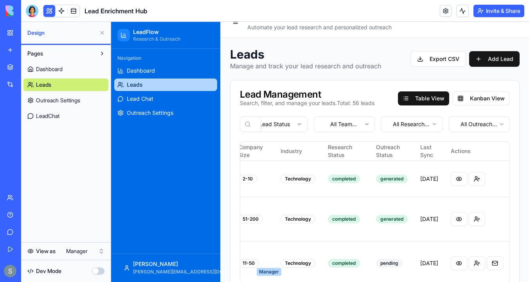
scroll to position [15, 0]
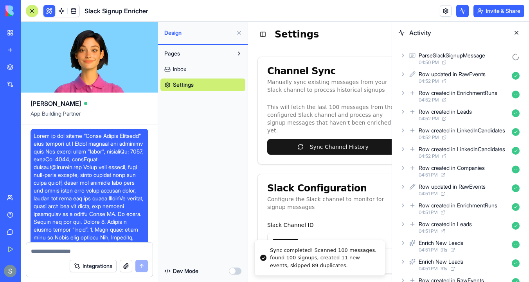
scroll to position [2171, 0]
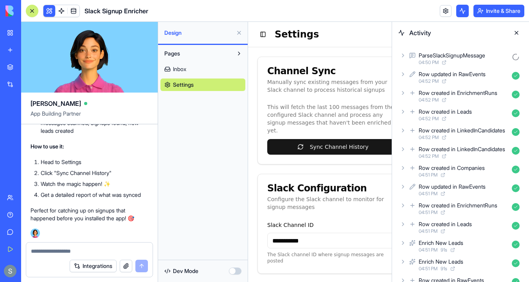
click at [406, 57] on div "ParseSlackSignupMessage 04:50 PM" at bounding box center [460, 58] width 124 height 17
click at [403, 56] on icon at bounding box center [403, 55] width 6 height 6
click at [404, 57] on icon at bounding box center [403, 55] width 6 height 6
click at [449, 56] on div "ParseSlackSignupMessage" at bounding box center [451, 56] width 66 height 8
click at [74, 11] on link at bounding box center [74, 11] width 12 height 12
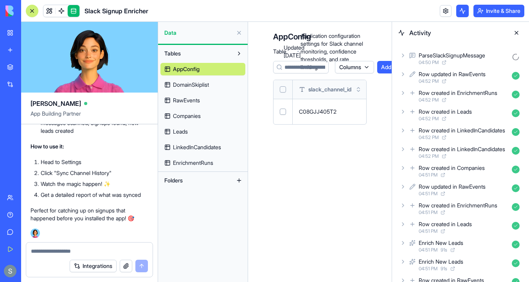
click at [223, 85] on link "DomainSkiplist" at bounding box center [202, 85] width 85 height 13
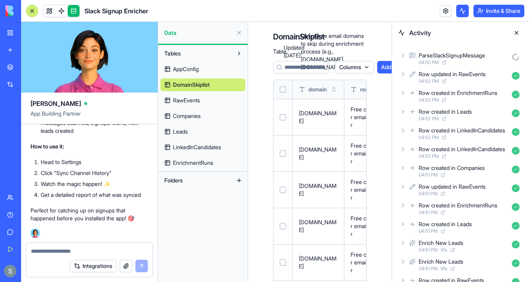
click at [402, 57] on icon at bounding box center [403, 55] width 6 height 6
click at [404, 56] on icon at bounding box center [403, 55] width 6 height 6
click at [446, 54] on div "ParseSlackSignupMessage" at bounding box center [451, 56] width 66 height 8
click at [405, 56] on icon at bounding box center [403, 55] width 6 height 6
click at [400, 76] on icon at bounding box center [403, 74] width 6 height 6
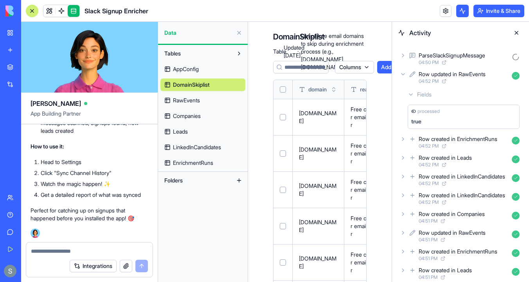
click at [402, 140] on icon at bounding box center [403, 139] width 6 height 6
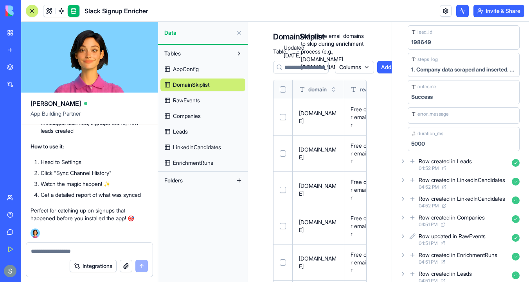
scroll to position [145, 0]
click at [403, 160] on icon at bounding box center [403, 161] width 6 height 6
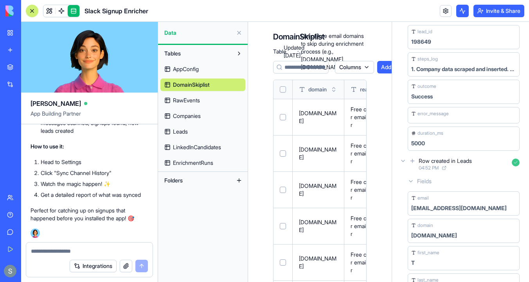
click at [403, 160] on icon at bounding box center [403, 161] width 6 height 6
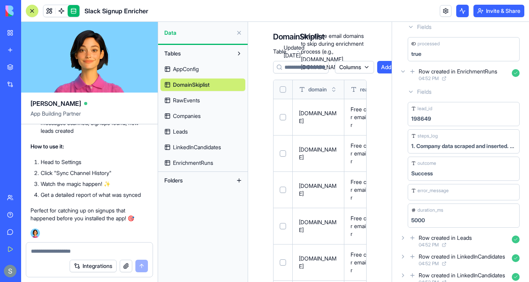
scroll to position [0, 0]
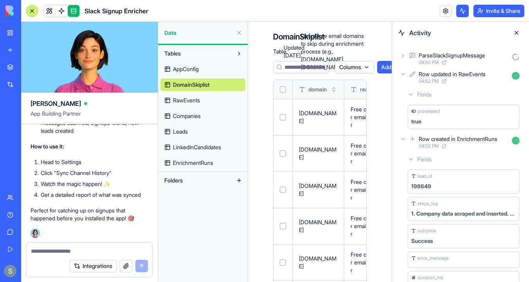
click at [403, 57] on icon at bounding box center [403, 55] width 6 height 6
click at [405, 74] on icon at bounding box center [403, 74] width 6 height 6
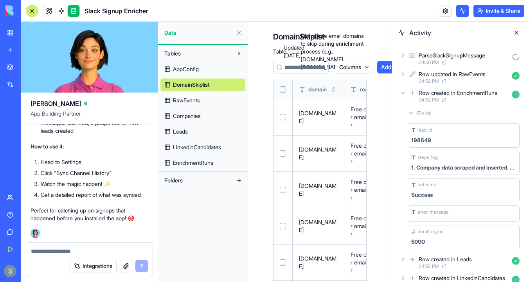
click at [424, 54] on div "ParseSlackSignupMessage" at bounding box center [451, 56] width 66 height 8
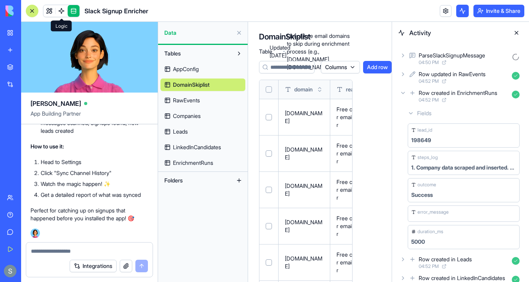
click at [62, 13] on link at bounding box center [62, 11] width 12 height 12
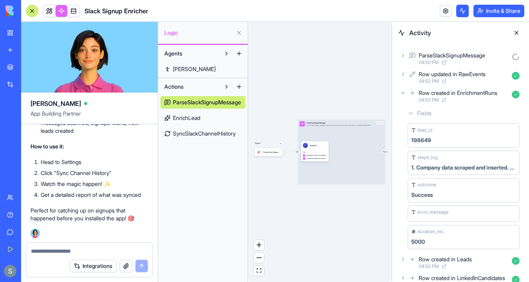
click at [337, 137] on div "Input ParseSlackSignupMessage Parses a Slack signup message to extract account …" at bounding box center [341, 152] width 87 height 65
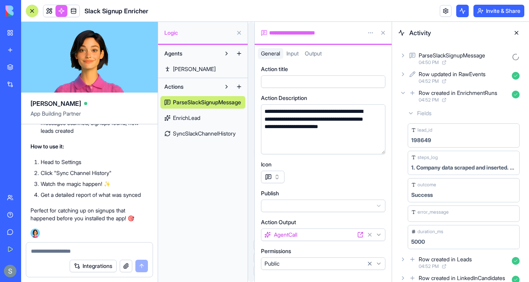
click at [384, 32] on button at bounding box center [382, 33] width 13 height 13
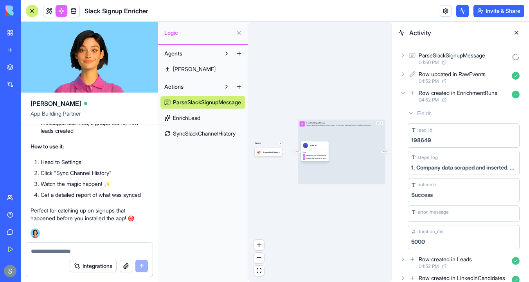
click at [321, 152] on span "Tools" at bounding box center [315, 153] width 24 height 2
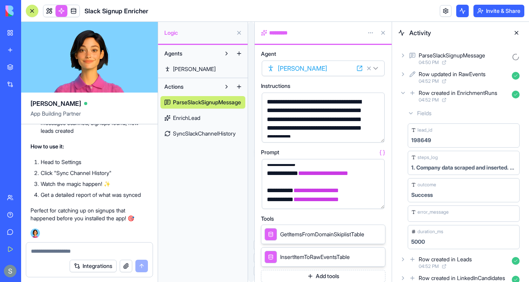
click at [403, 54] on icon at bounding box center [403, 55] width 6 height 6
click at [282, 33] on div "*********" at bounding box center [311, 33] width 100 height 8
click at [404, 57] on icon at bounding box center [403, 55] width 6 height 6
click at [403, 56] on icon at bounding box center [403, 55] width 6 height 6
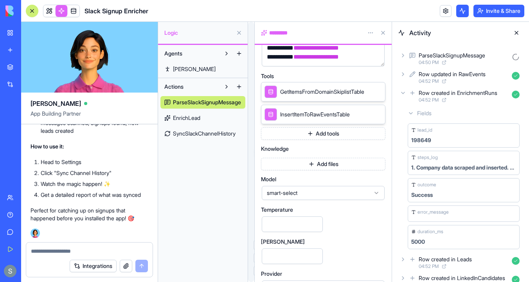
scroll to position [140, 0]
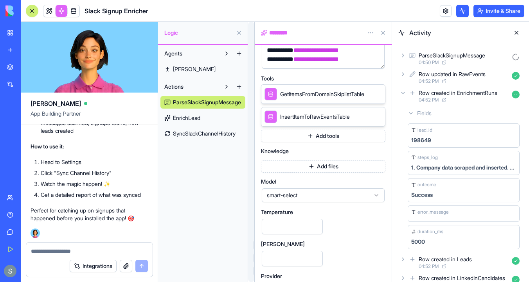
click at [517, 31] on button at bounding box center [516, 33] width 13 height 13
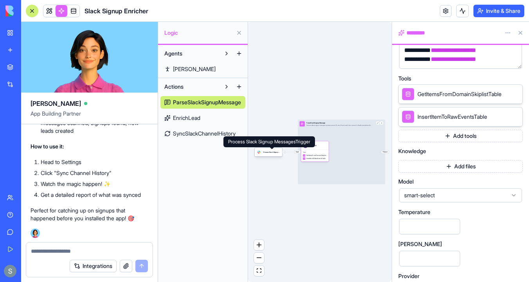
click at [269, 152] on div "Process Slack Signup MessagesTrigger" at bounding box center [271, 152] width 17 height 2
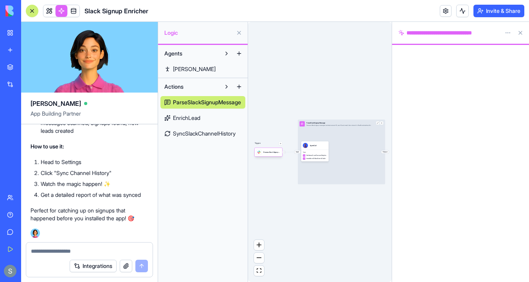
click at [267, 154] on div "Process Slack Signup MessagesTrigger" at bounding box center [271, 152] width 17 height 5
click at [274, 154] on div "Process Slack Signup MessagesTrigger" at bounding box center [271, 152] width 17 height 5
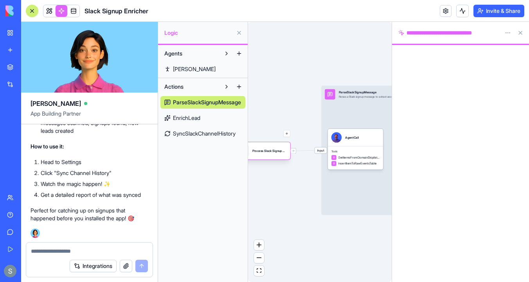
click at [279, 155] on div "Process Slack Signup MessagesTrigger" at bounding box center [269, 151] width 34 height 11
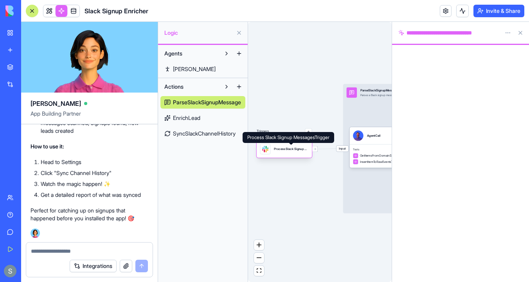
click at [287, 151] on div "Process Slack Signup MessagesTrigger" at bounding box center [291, 149] width 34 height 4
click at [262, 134] on p "Triggers" at bounding box center [262, 132] width 12 height 7
click at [444, 31] on div "**********" at bounding box center [448, 33] width 100 height 8
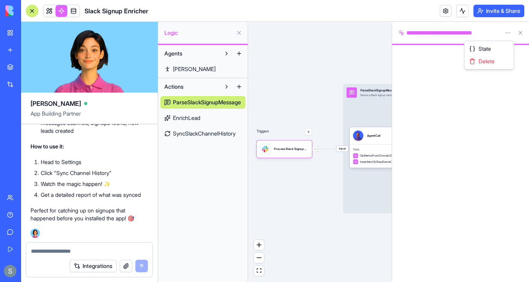
click at [506, 30] on html "My Workspace New app Marketplace Integrations Recent Slack Signup Enricher Lead…" at bounding box center [264, 141] width 529 height 282
click at [430, 40] on html "My Workspace New app Marketplace Integrations Recent Slack Signup Enricher Lead…" at bounding box center [264, 141] width 529 height 282
click at [93, 253] on textarea at bounding box center [89, 251] width 117 height 8
type textarea "*"
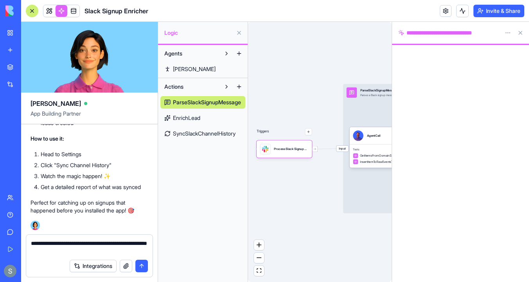
click at [342, 149] on span "Input" at bounding box center [342, 149] width 12 height 6
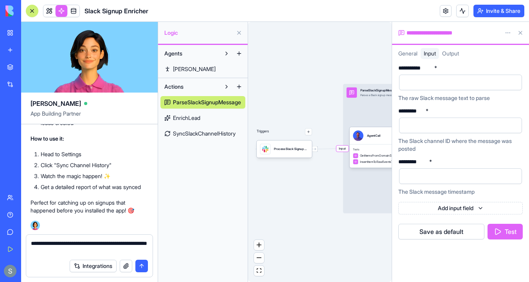
click at [412, 52] on span "General" at bounding box center [407, 53] width 19 height 7
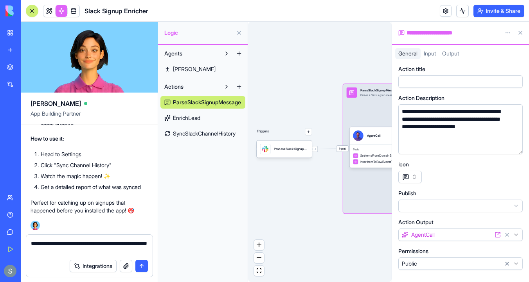
click at [343, 151] on span "Input" at bounding box center [342, 149] width 12 height 6
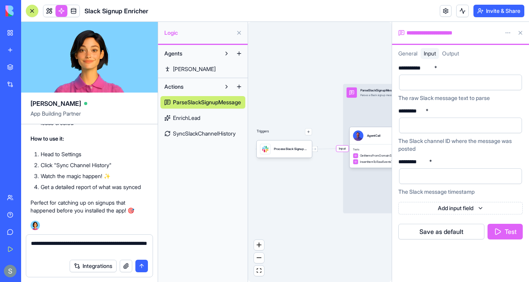
click at [409, 51] on span "General" at bounding box center [407, 53] width 19 height 7
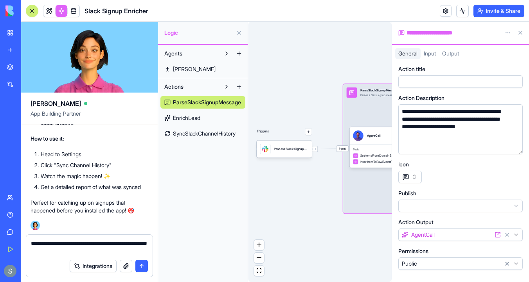
click at [452, 53] on span "Output" at bounding box center [450, 53] width 17 height 7
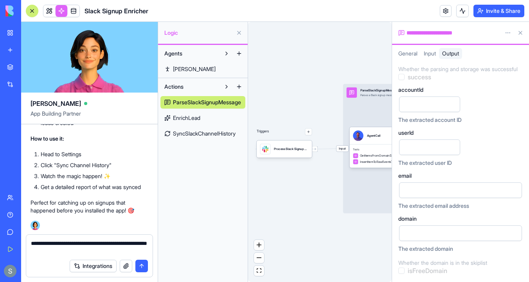
click at [430, 54] on span "Input" at bounding box center [429, 53] width 12 height 7
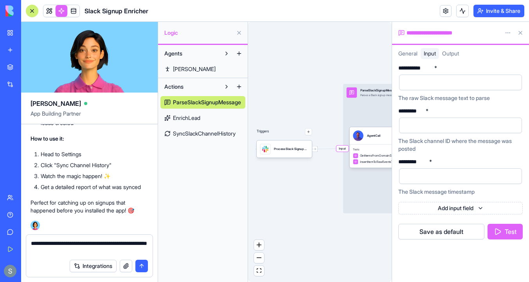
click at [402, 55] on span "General" at bounding box center [407, 53] width 19 height 7
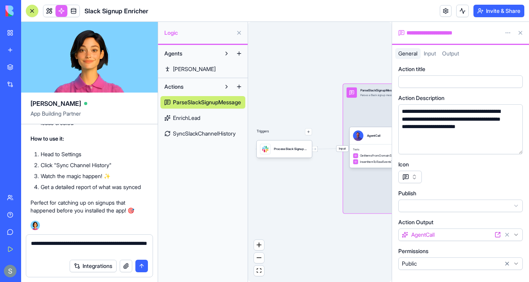
click at [94, 253] on textarea "**********" at bounding box center [89, 248] width 117 height 16
type textarea "**********"
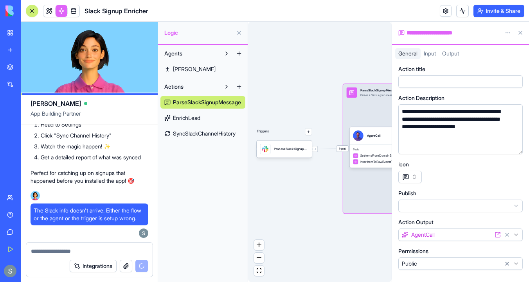
scroll to position [2254, 0]
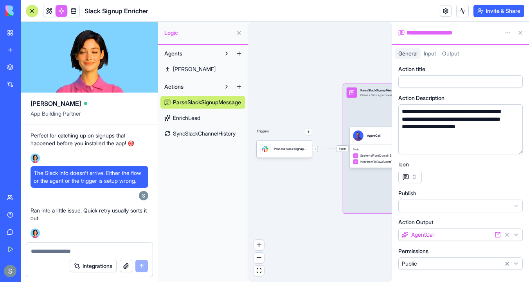
click at [63, 253] on textarea at bounding box center [89, 251] width 117 height 8
click at [60, 250] on textarea at bounding box center [89, 251] width 117 height 8
type textarea "*"
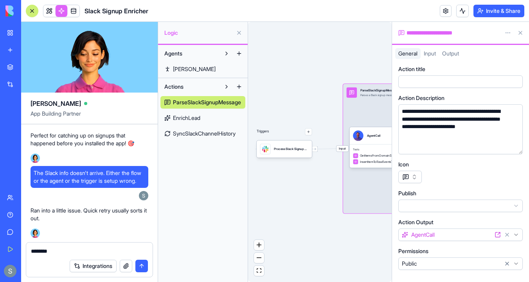
type textarea "*********"
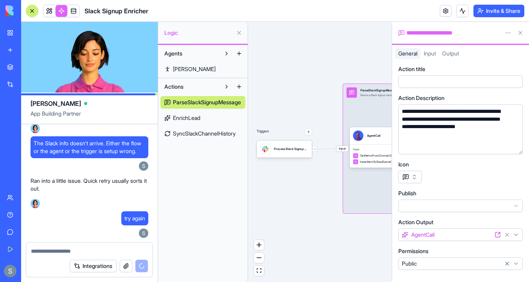
click at [520, 34] on button at bounding box center [520, 33] width 13 height 13
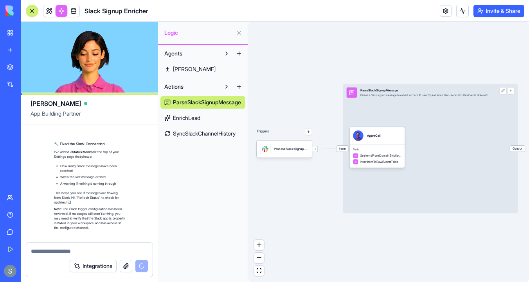
scroll to position [2476, 0]
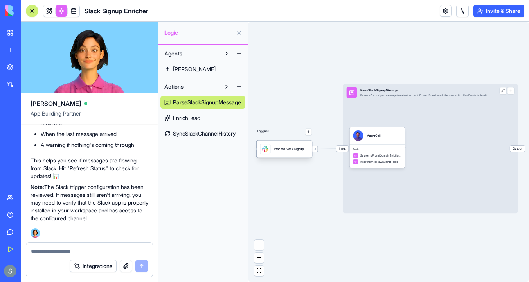
click at [284, 148] on div "Process Slack Signup MessagesTrigger" at bounding box center [291, 149] width 34 height 4
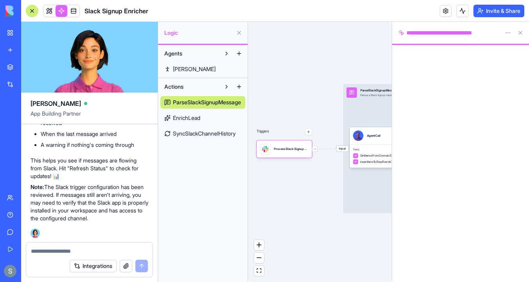
click at [362, 123] on div "Input ParseSlackSignupMessage Parses a Slack signup message to extract account …" at bounding box center [430, 148] width 174 height 129
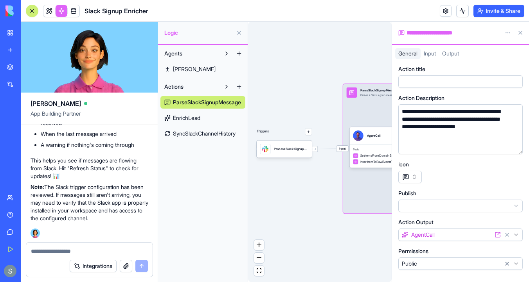
click at [190, 118] on span "EnrichLead" at bounding box center [186, 118] width 27 height 8
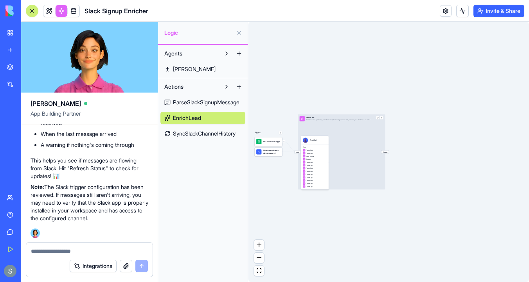
click at [193, 138] on link "SyncSlackChannelHistory" at bounding box center [202, 133] width 85 height 13
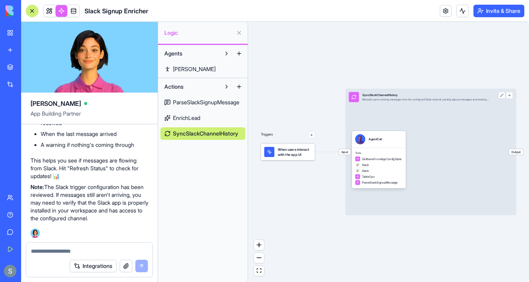
click at [198, 117] on span "EnrichLead" at bounding box center [186, 118] width 27 height 8
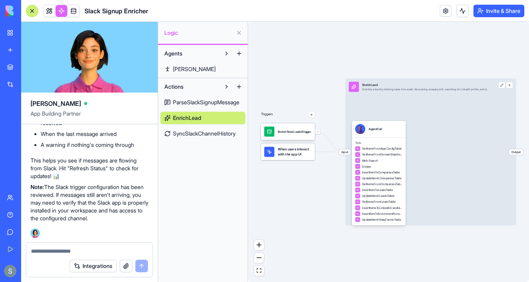
click at [233, 128] on link "SyncSlackChannelHistory" at bounding box center [202, 133] width 85 height 13
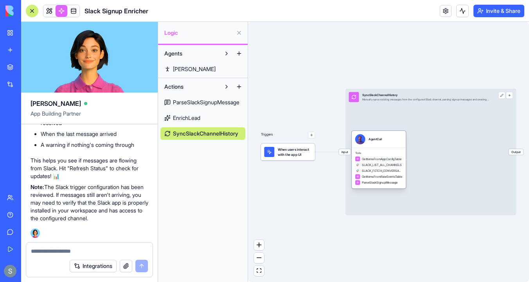
click at [389, 142] on div "AgentCall" at bounding box center [378, 139] width 47 height 10
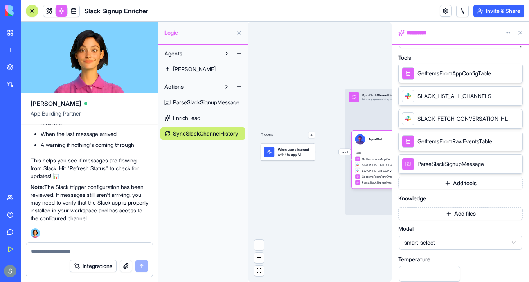
scroll to position [161, 0]
click at [295, 62] on div "Triggers When users interact with the app UI Input SyncSlackChannelHistory Manu…" at bounding box center [319, 152] width 143 height 260
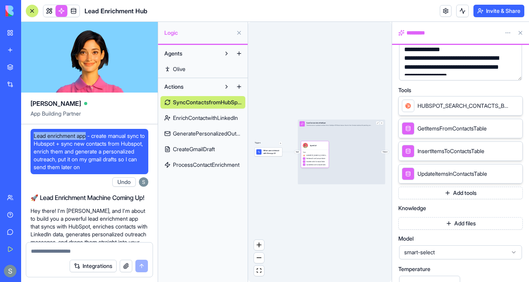
drag, startPoint x: 34, startPoint y: 137, endPoint x: 88, endPoint y: 138, distance: 53.6
click at [88, 138] on span "Lead enrichment app - create manual sync to Hubspot + sync new contacts from Hu…" at bounding box center [89, 151] width 111 height 39
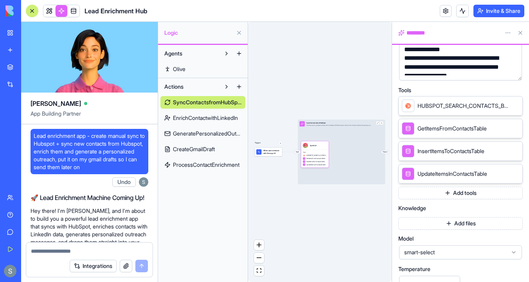
click at [54, 141] on span "Lead enrichment app - create manual sync to Hubspot + sync new contacts from Hu…" at bounding box center [89, 151] width 111 height 39
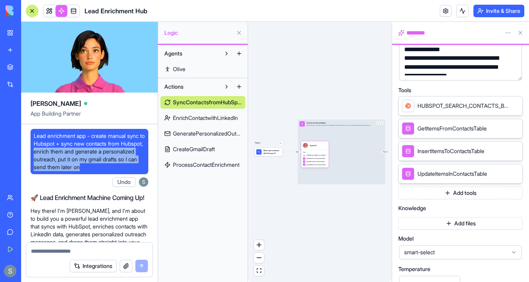
drag, startPoint x: 60, startPoint y: 151, endPoint x: 95, endPoint y: 172, distance: 41.2
click at [95, 172] on div "Lead enrichment app - create manual sync to Hubspot + sync new contacts from Hu…" at bounding box center [89, 151] width 118 height 45
click at [47, 11] on span at bounding box center [49, 11] width 22 height 22
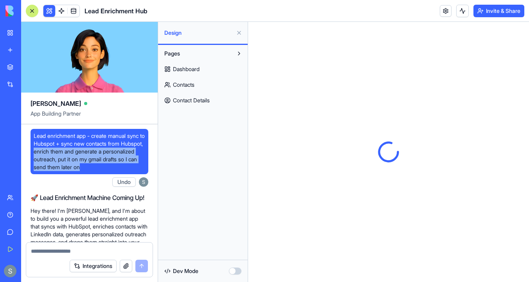
click at [206, 68] on link "Dashboard" at bounding box center [202, 69] width 85 height 13
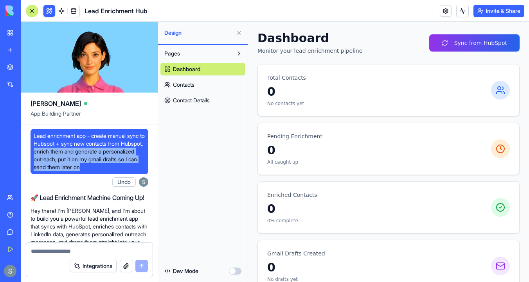
click at [206, 84] on link "Contacts" at bounding box center [202, 85] width 85 height 13
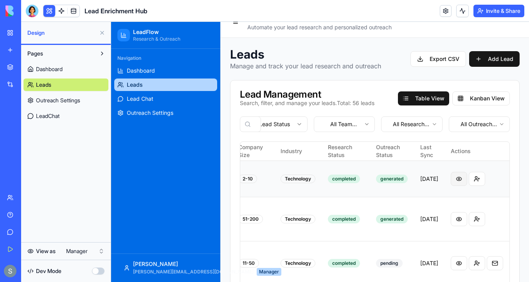
scroll to position [0, 431]
click at [459, 177] on button at bounding box center [458, 179] width 16 height 14
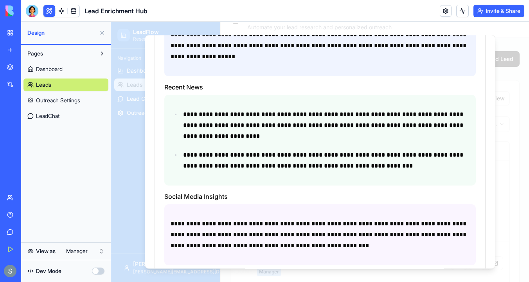
scroll to position [369, 0]
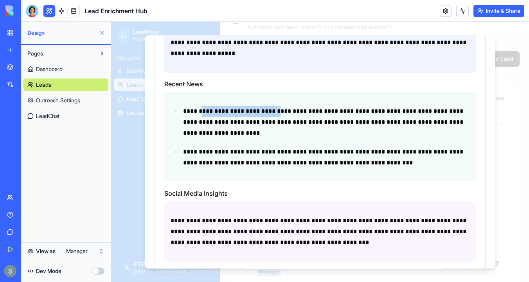
drag, startPoint x: 285, startPoint y: 103, endPoint x: 203, endPoint y: 103, distance: 82.1
click at [203, 106] on p "**********" at bounding box center [326, 122] width 286 height 33
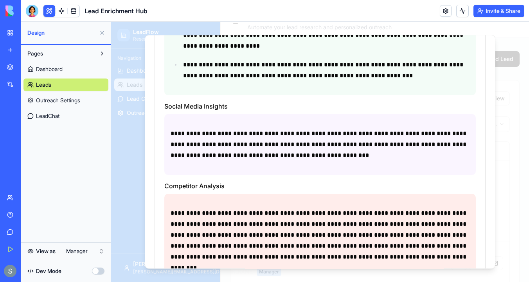
scroll to position [459, 0]
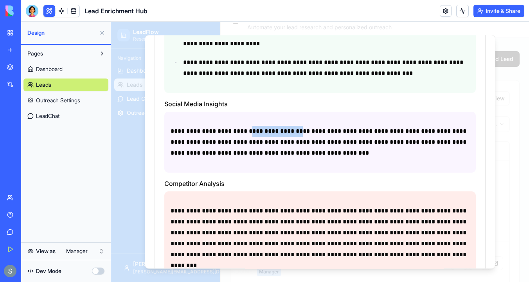
drag, startPoint x: 260, startPoint y: 121, endPoint x: 310, endPoint y: 123, distance: 49.7
click at [310, 126] on p "**********" at bounding box center [319, 142] width 299 height 33
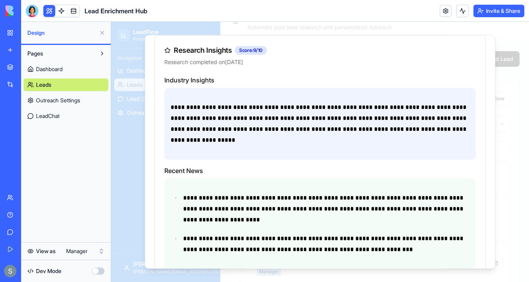
scroll to position [0, 0]
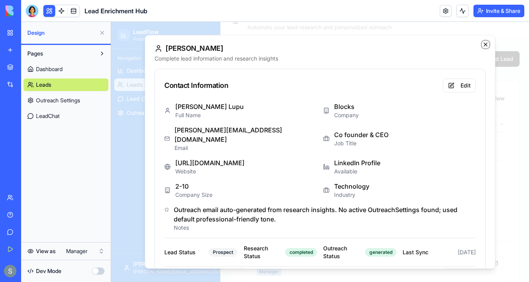
click at [485, 42] on icon "button" at bounding box center [485, 44] width 6 height 6
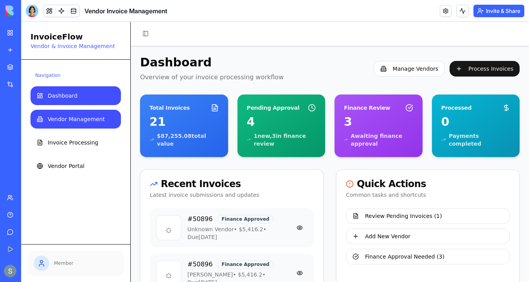
click at [102, 118] on link "Vendor Management" at bounding box center [75, 119] width 90 height 19
